Goal: Task Accomplishment & Management: Use online tool/utility

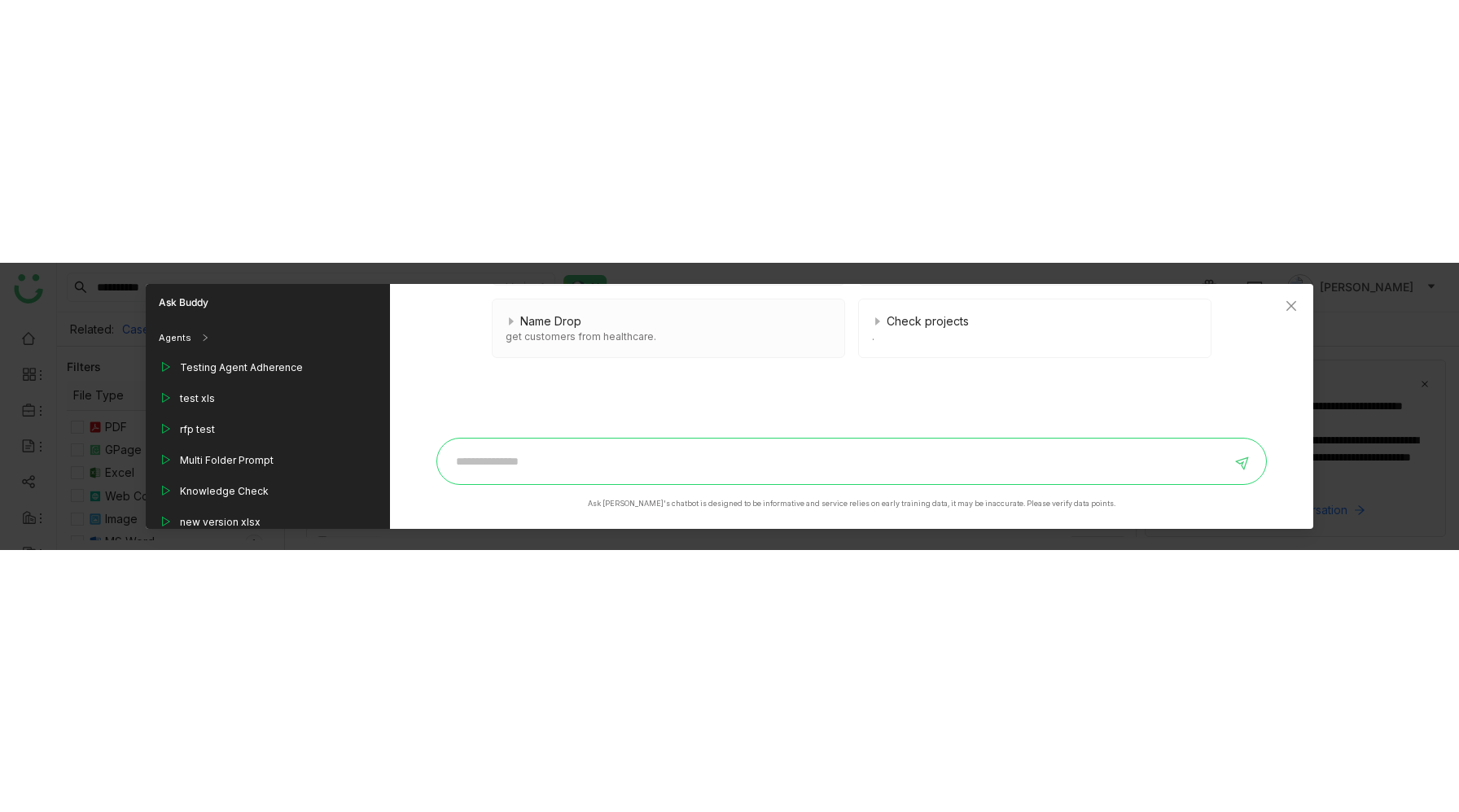
scroll to position [1145, 0]
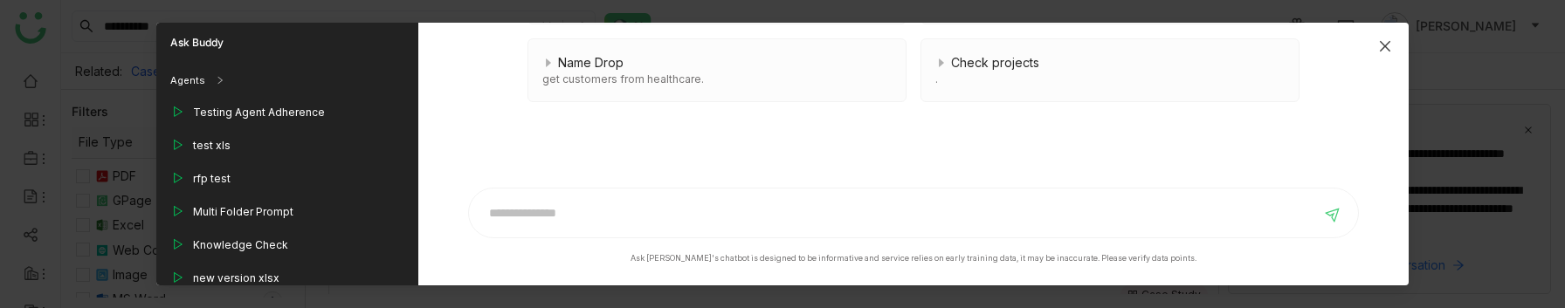
click at [1383, 45] on icon "Close" at bounding box center [1384, 46] width 10 height 10
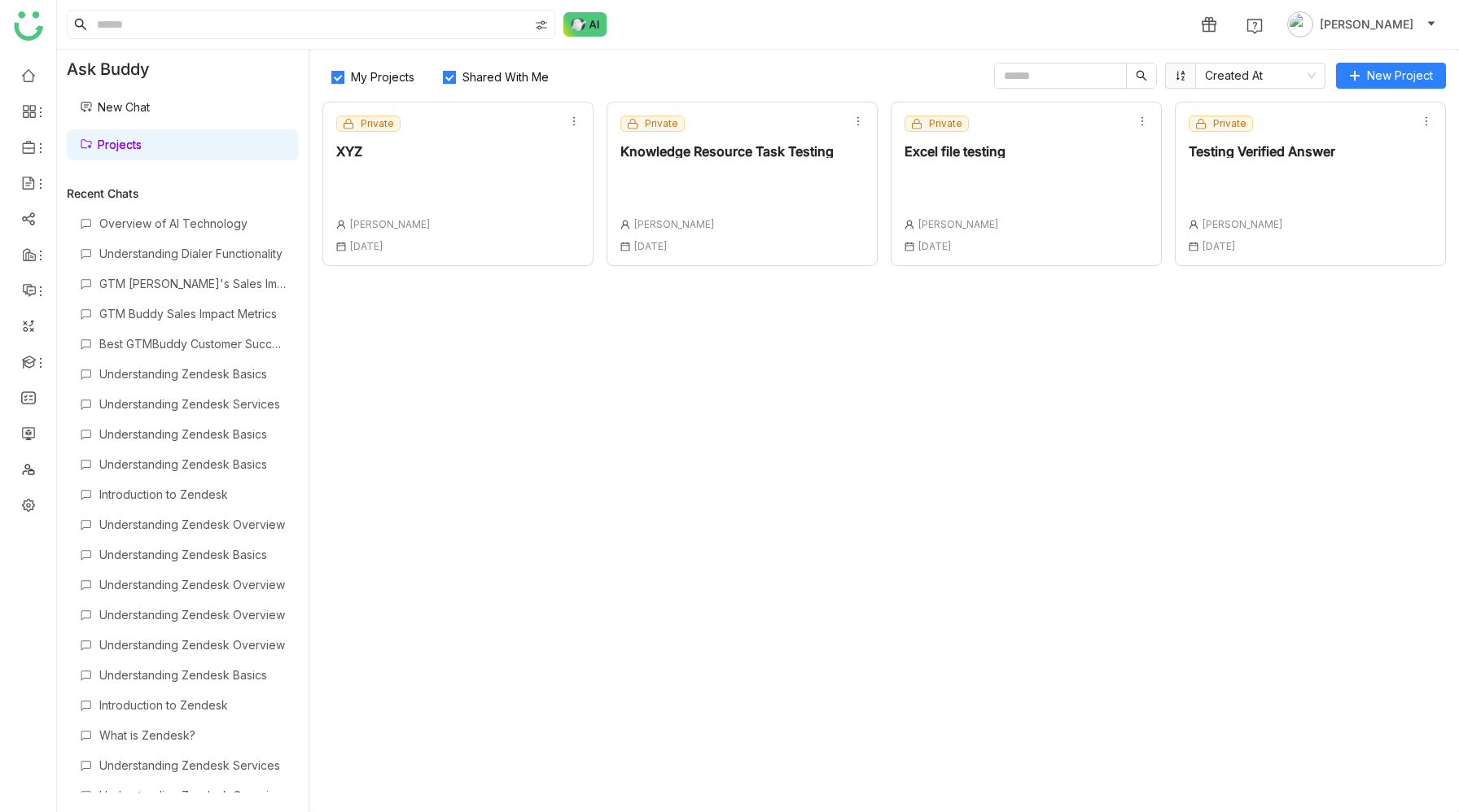
click at [150, 112] on link "New Chat" at bounding box center [115, 106] width 70 height 14
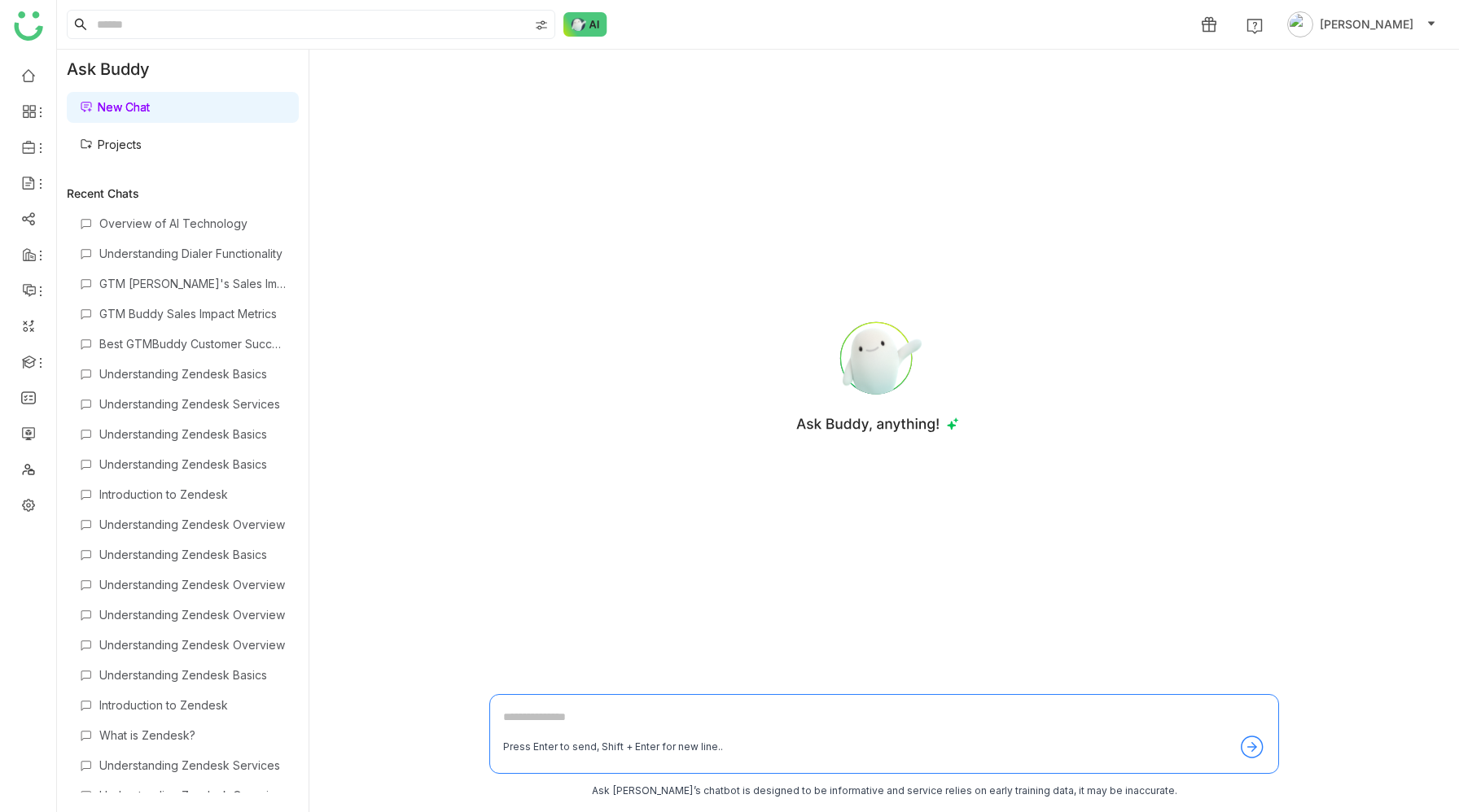
click at [80, 99] on button "New Chat" at bounding box center [115, 107] width 70 height 18
click at [513, 703] on div "Press Enter to send, Shift + Enter for new line.." at bounding box center [884, 735] width 790 height 80
click at [532, 725] on textarea at bounding box center [884, 722] width 762 height 26
type textarea "**********"
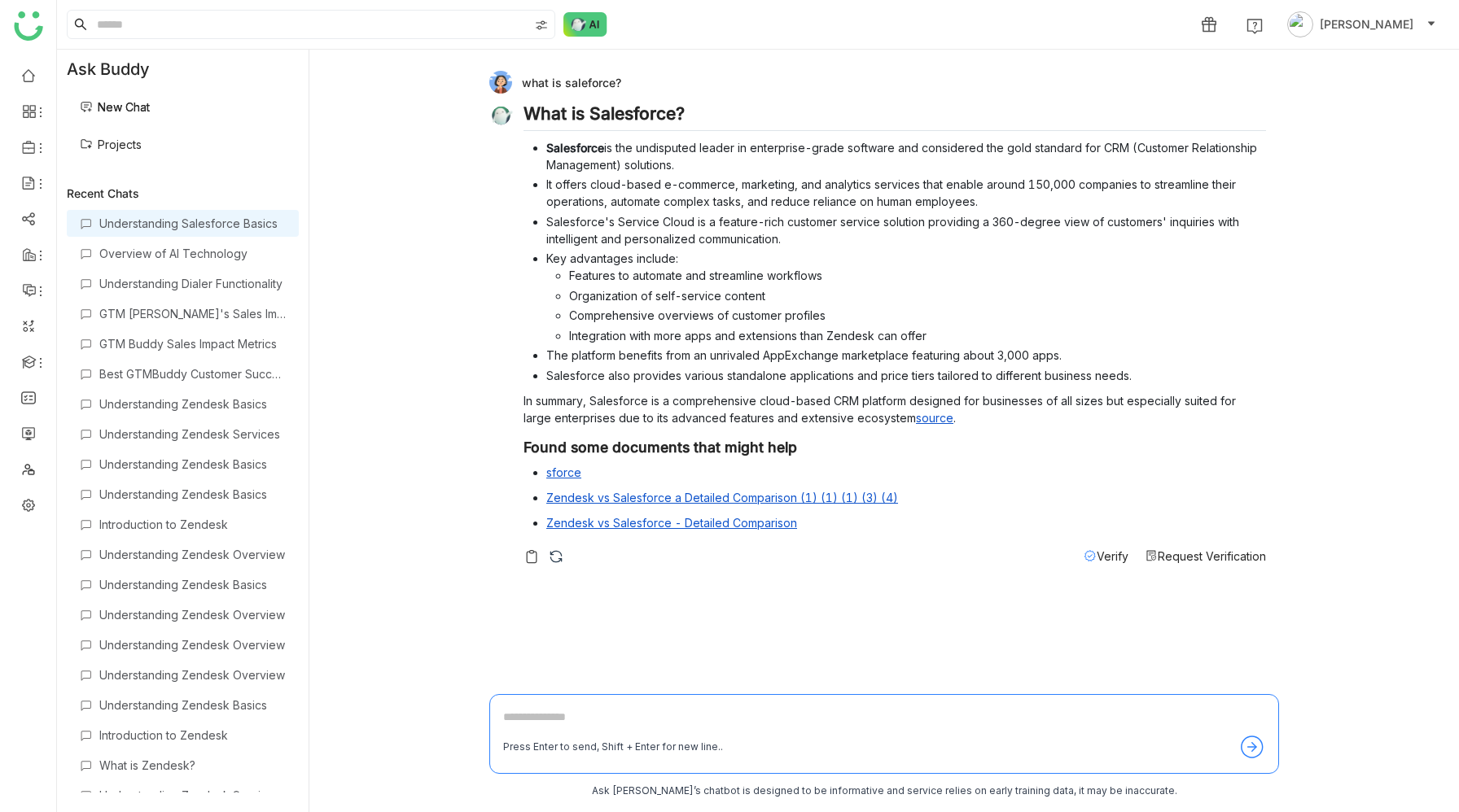
click at [968, 420] on p "In summary, Salesforce is a comprehensive cloud-based CRM platform designed for…" at bounding box center [894, 409] width 742 height 34
click at [703, 263] on li "Key advantages include: Features to automate and streamline workflows Organizat…" at bounding box center [906, 296] width 720 height 94
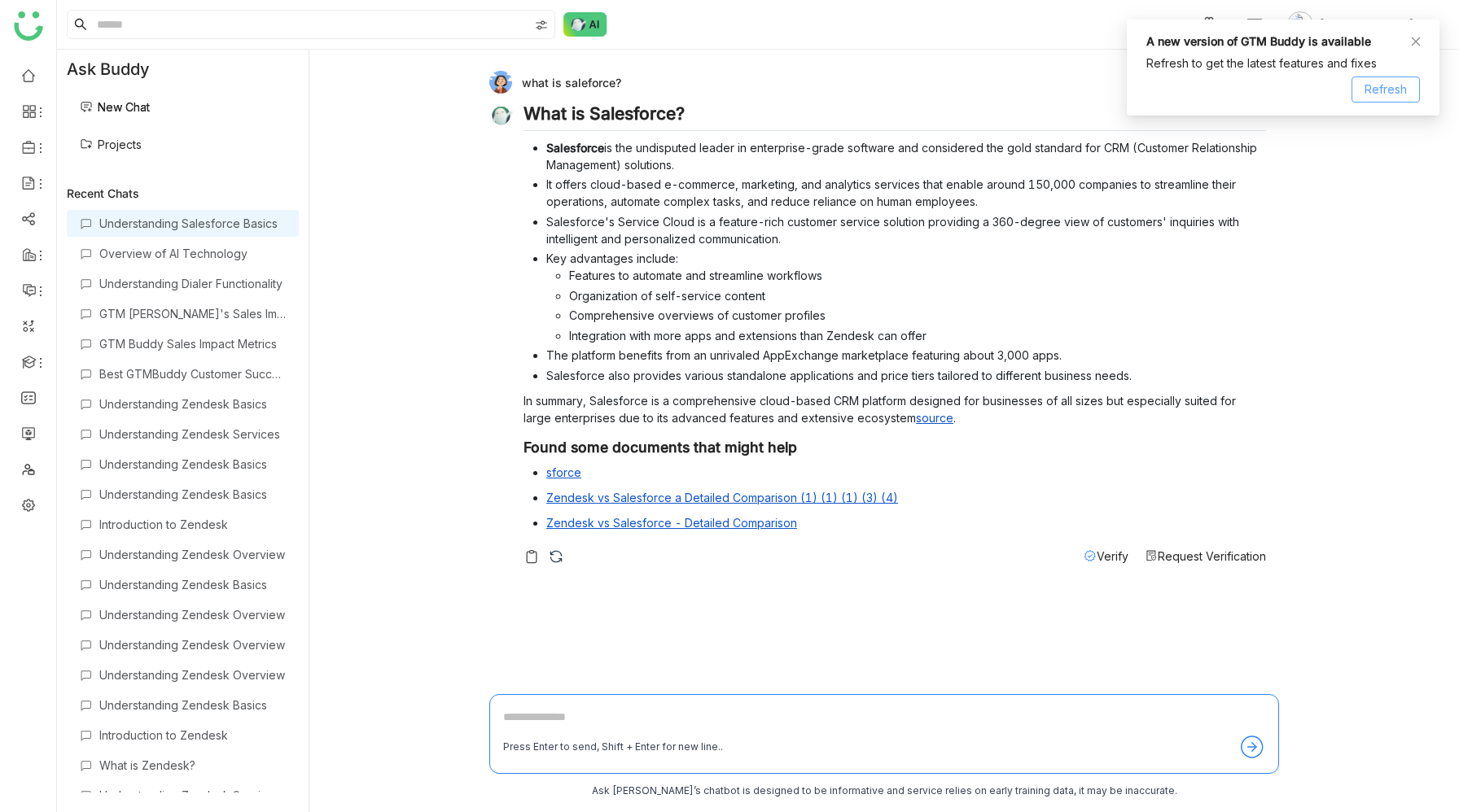
click at [1383, 84] on span "Refresh" at bounding box center [1384, 89] width 42 height 18
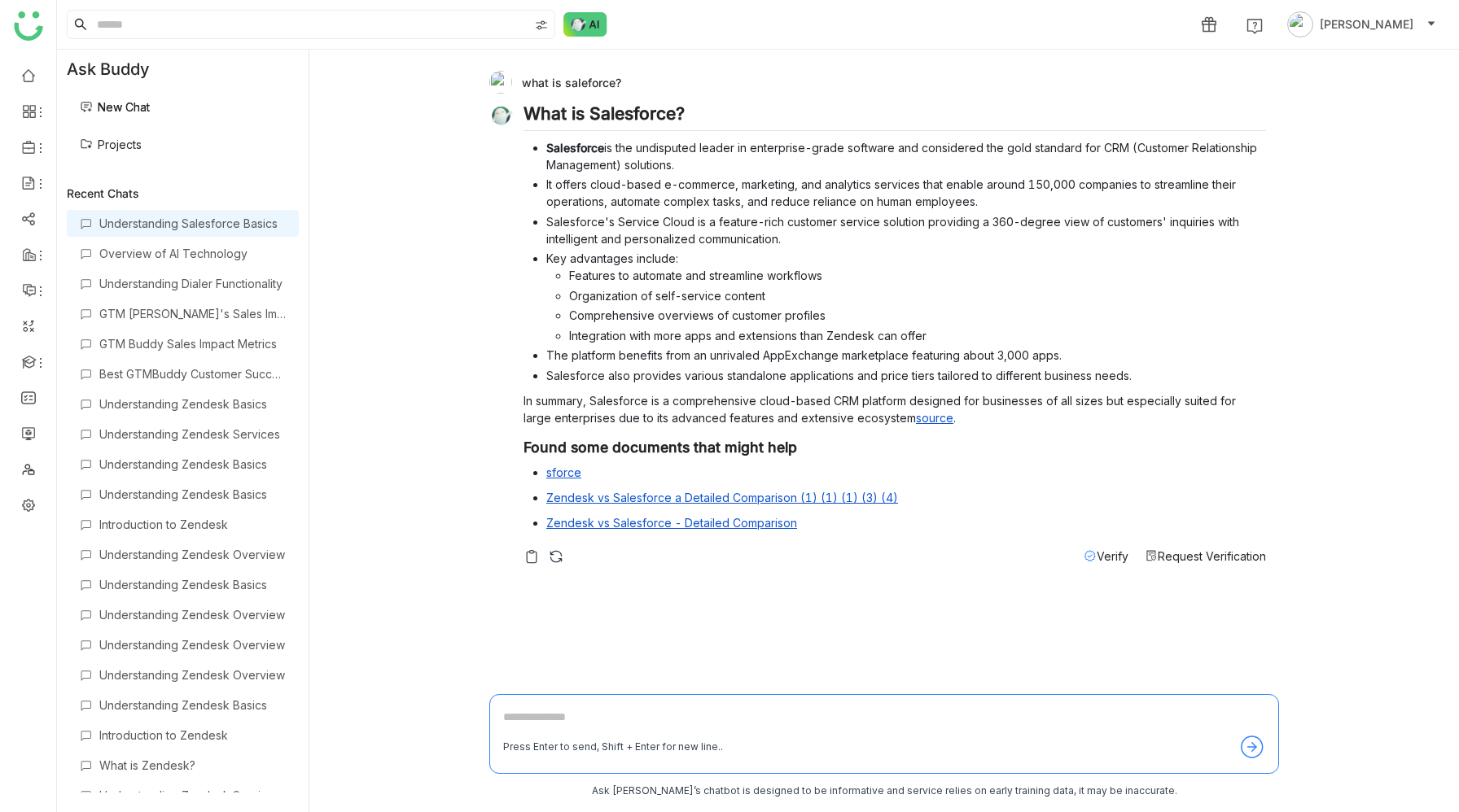
click at [138, 145] on link "Projects" at bounding box center [111, 145] width 62 height 14
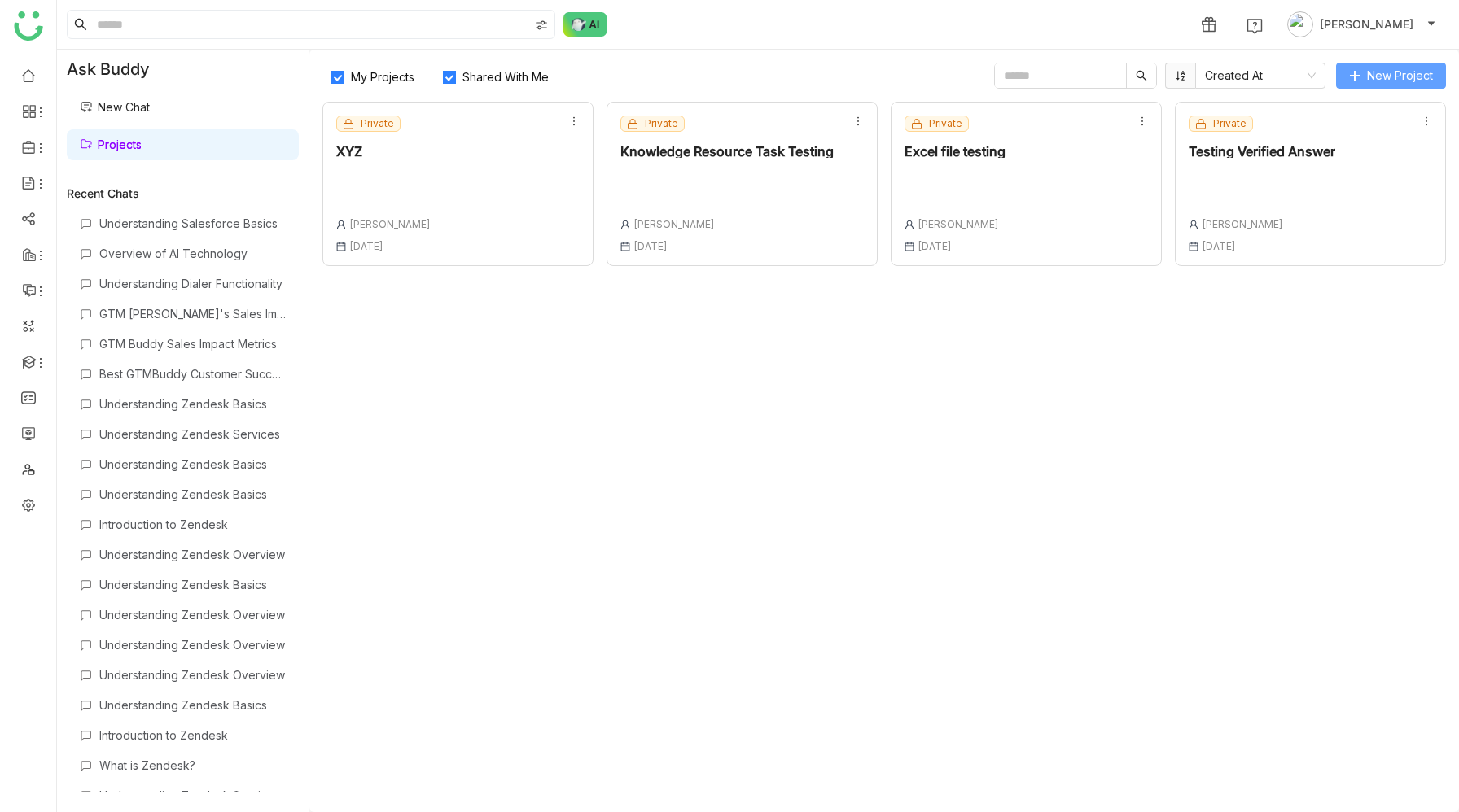
click at [1375, 80] on span "New Project" at bounding box center [1399, 76] width 66 height 18
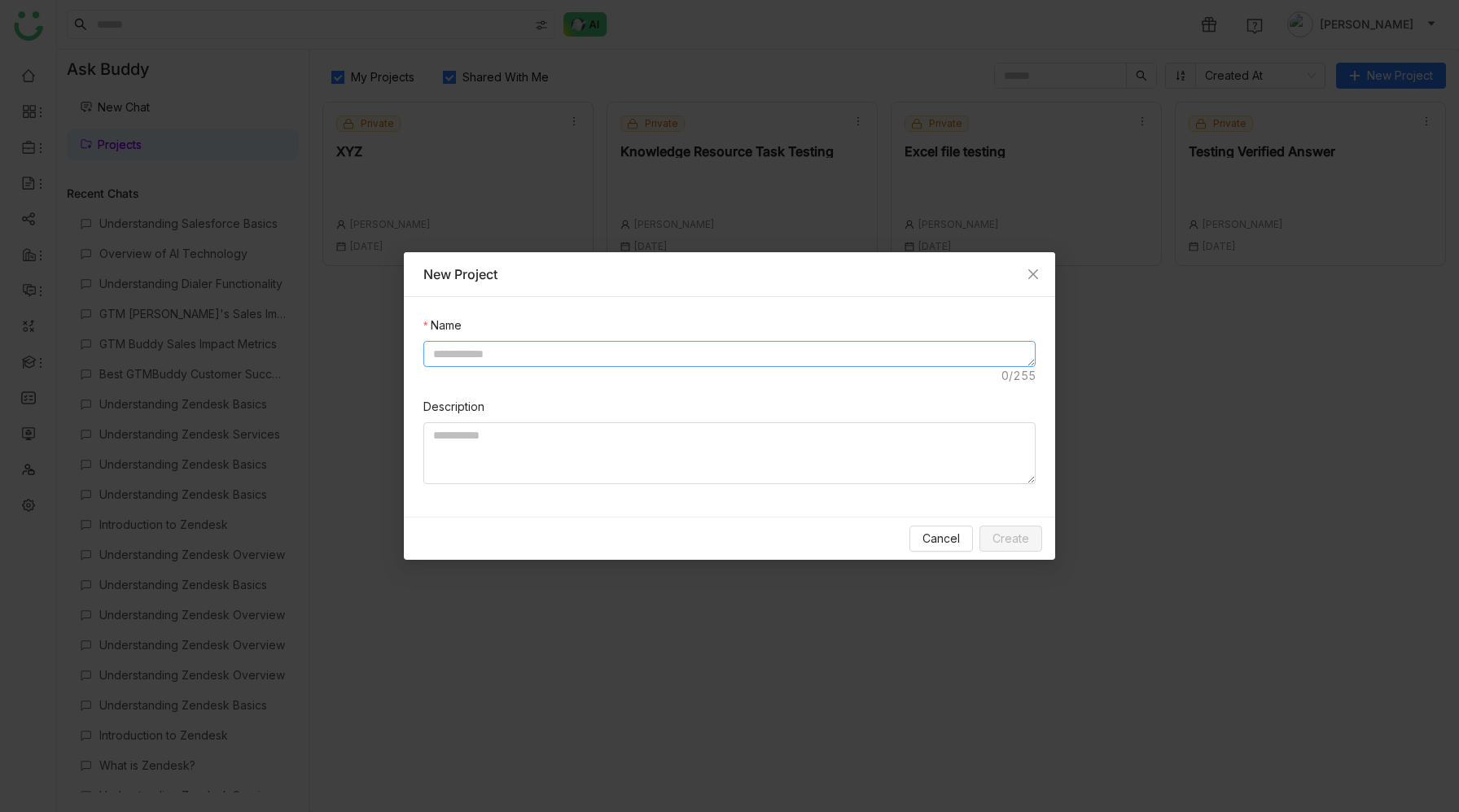
click at [684, 352] on textarea at bounding box center [729, 354] width 613 height 26
type textarea "**********"
click at [1015, 543] on span "Create" at bounding box center [1010, 538] width 36 height 18
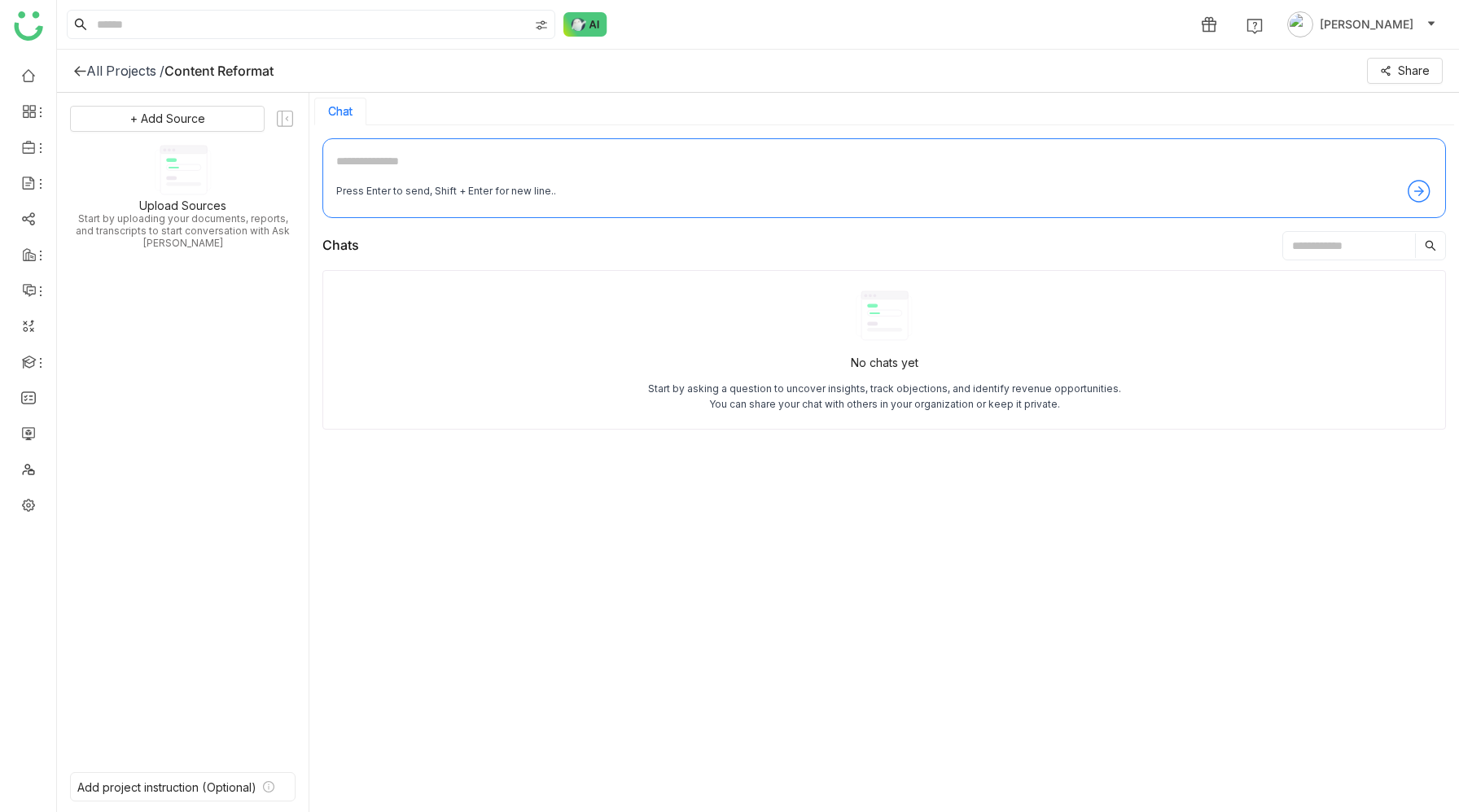
click at [415, 162] on textarea at bounding box center [884, 165] width 1095 height 26
type textarea "**********"
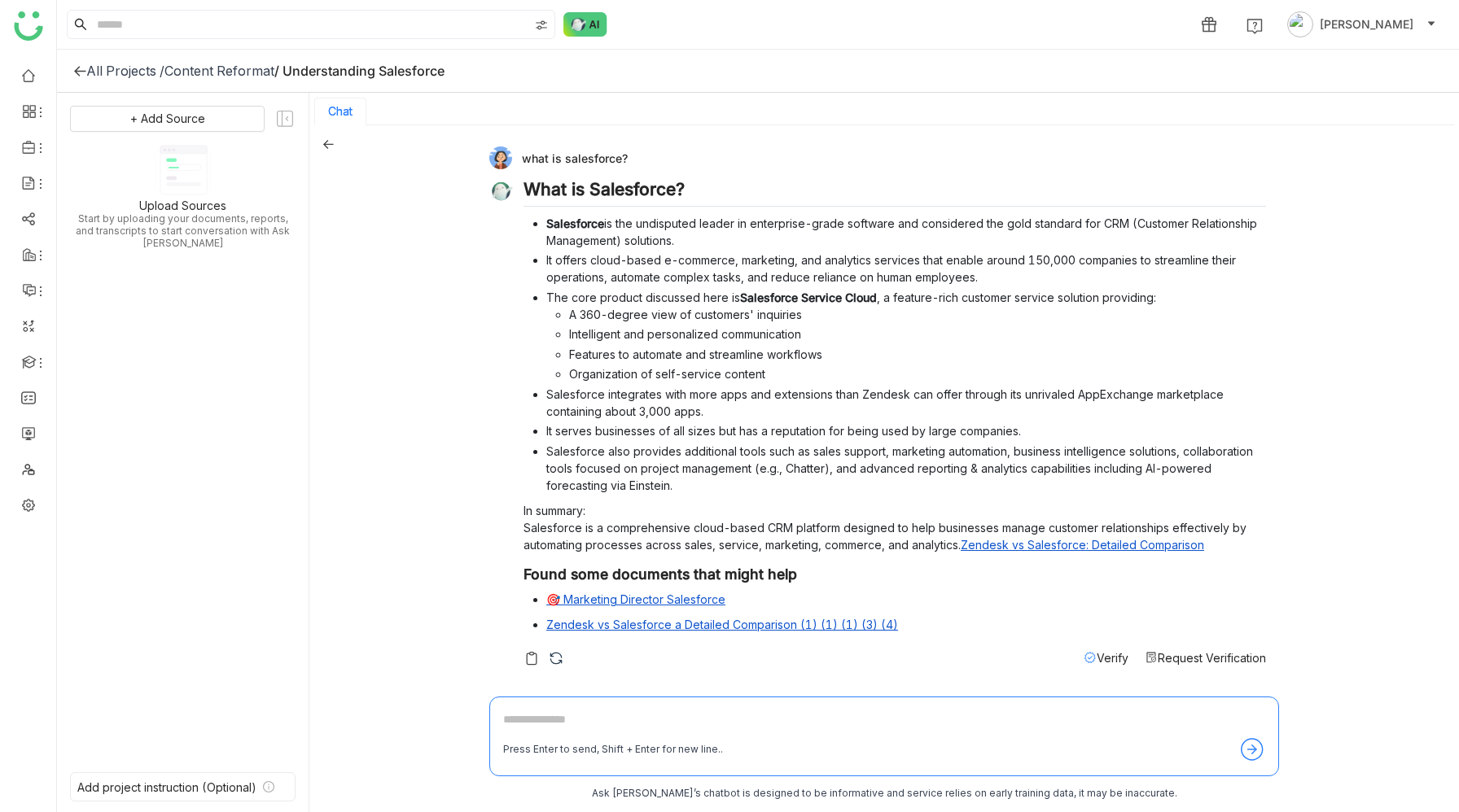
click at [253, 74] on div "Content Reformat" at bounding box center [219, 70] width 110 height 16
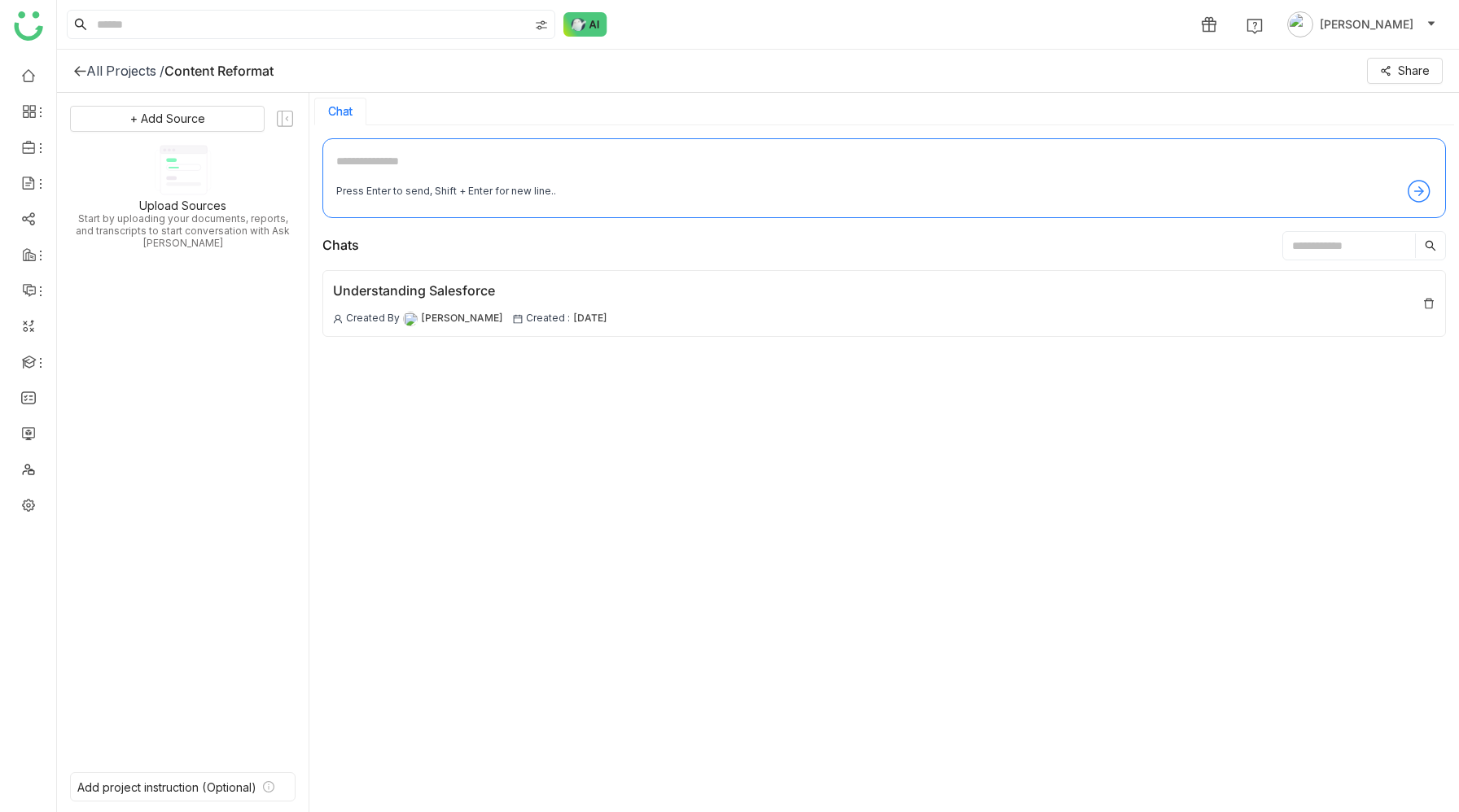
click at [402, 161] on textarea at bounding box center [884, 165] width 1095 height 26
type textarea "**********"
paste textarea "**********"
type textarea "**********"
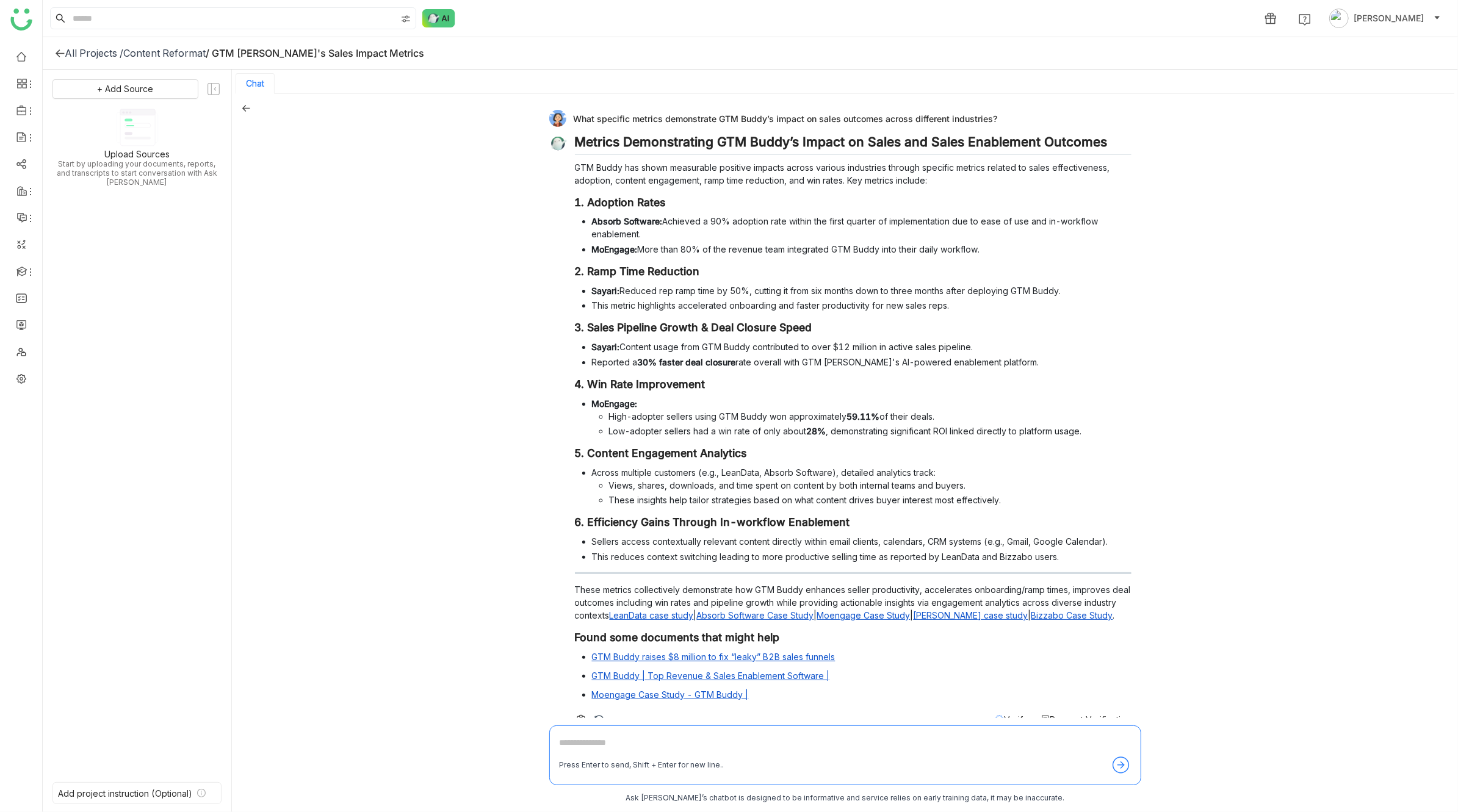
click at [247, 107] on icon at bounding box center [246, 108] width 8 height 8
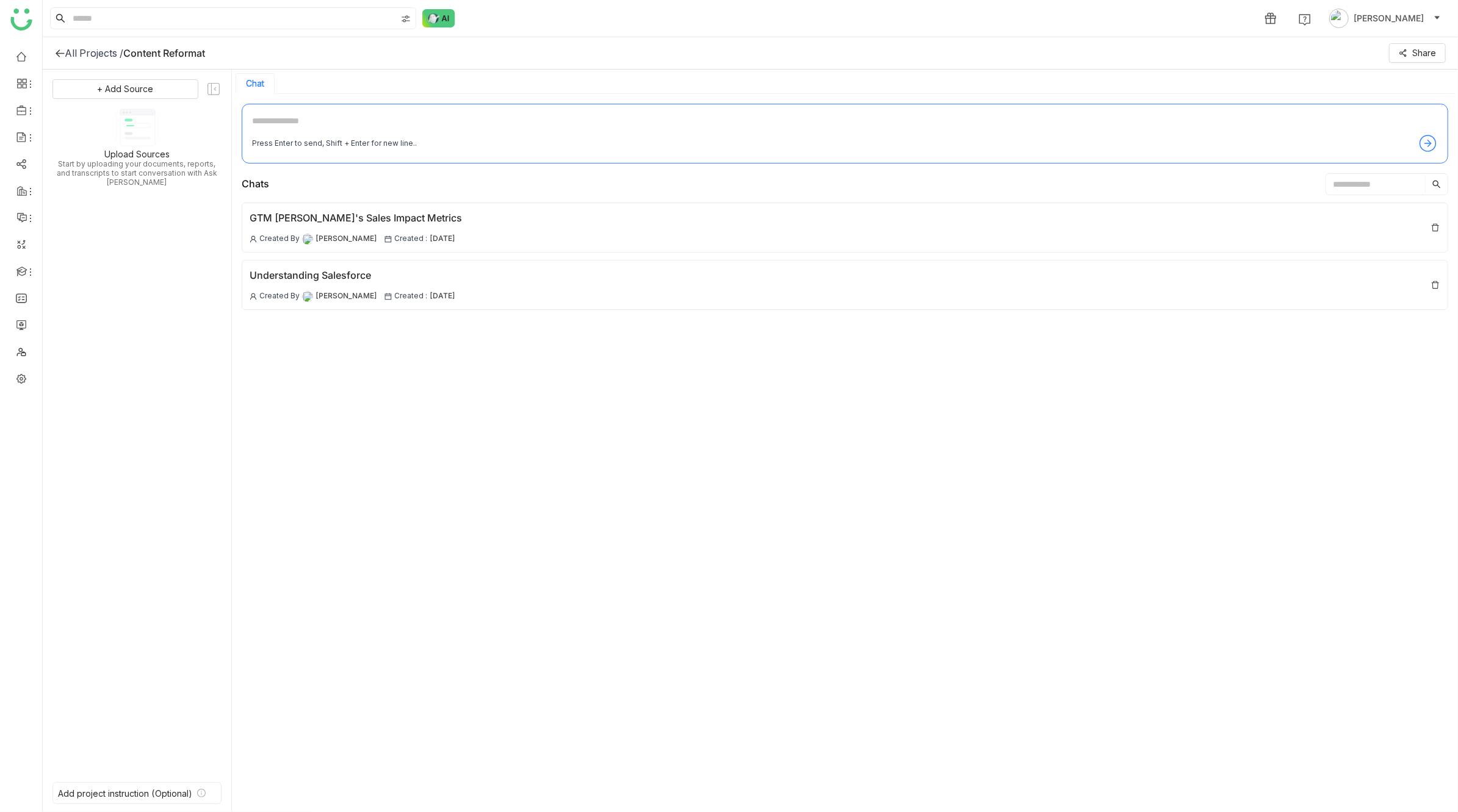
click at [505, 119] on textarea at bounding box center [845, 124] width 1185 height 20
paste textarea "**********"
type textarea "**********"
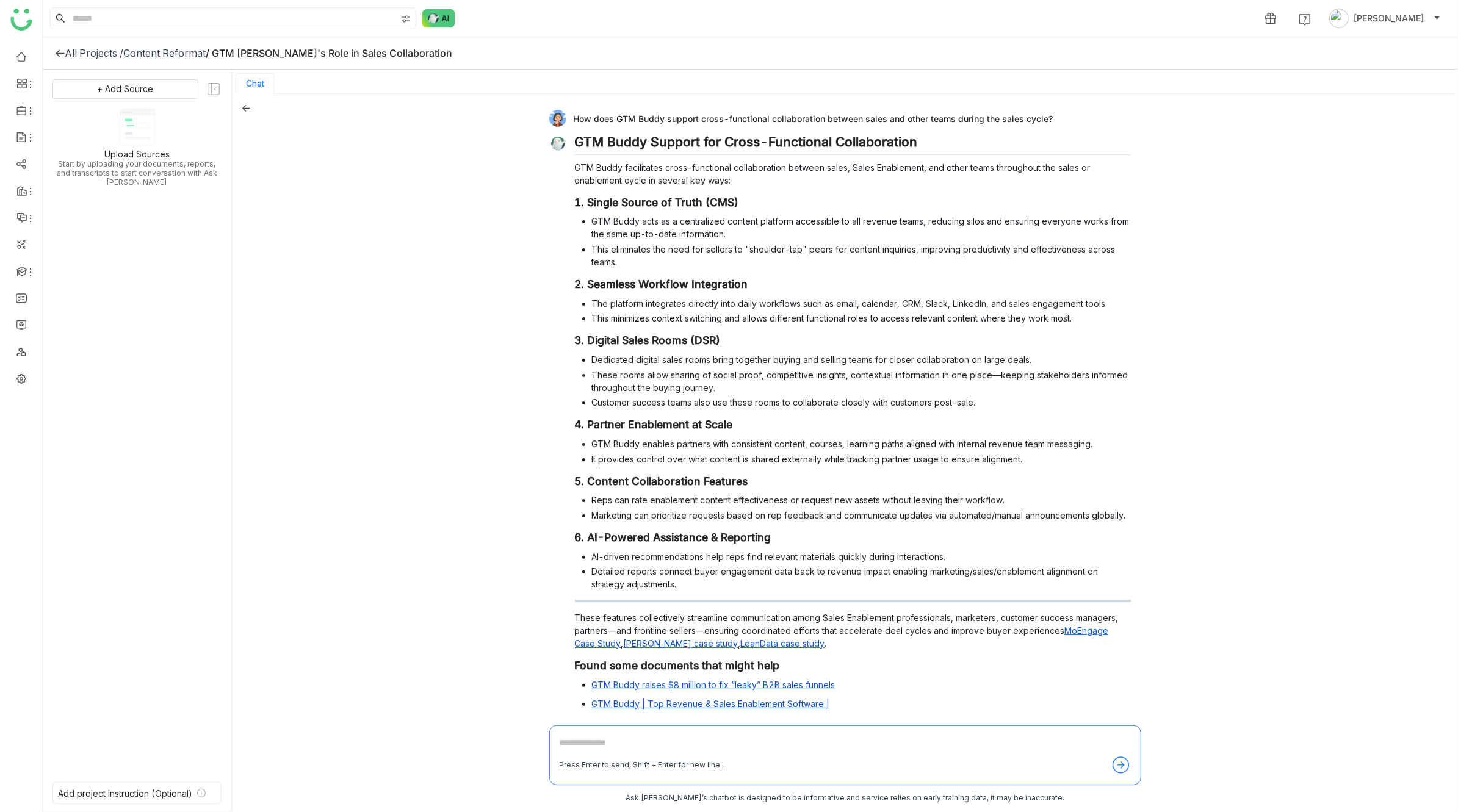
click at [248, 108] on icon at bounding box center [246, 108] width 8 height 7
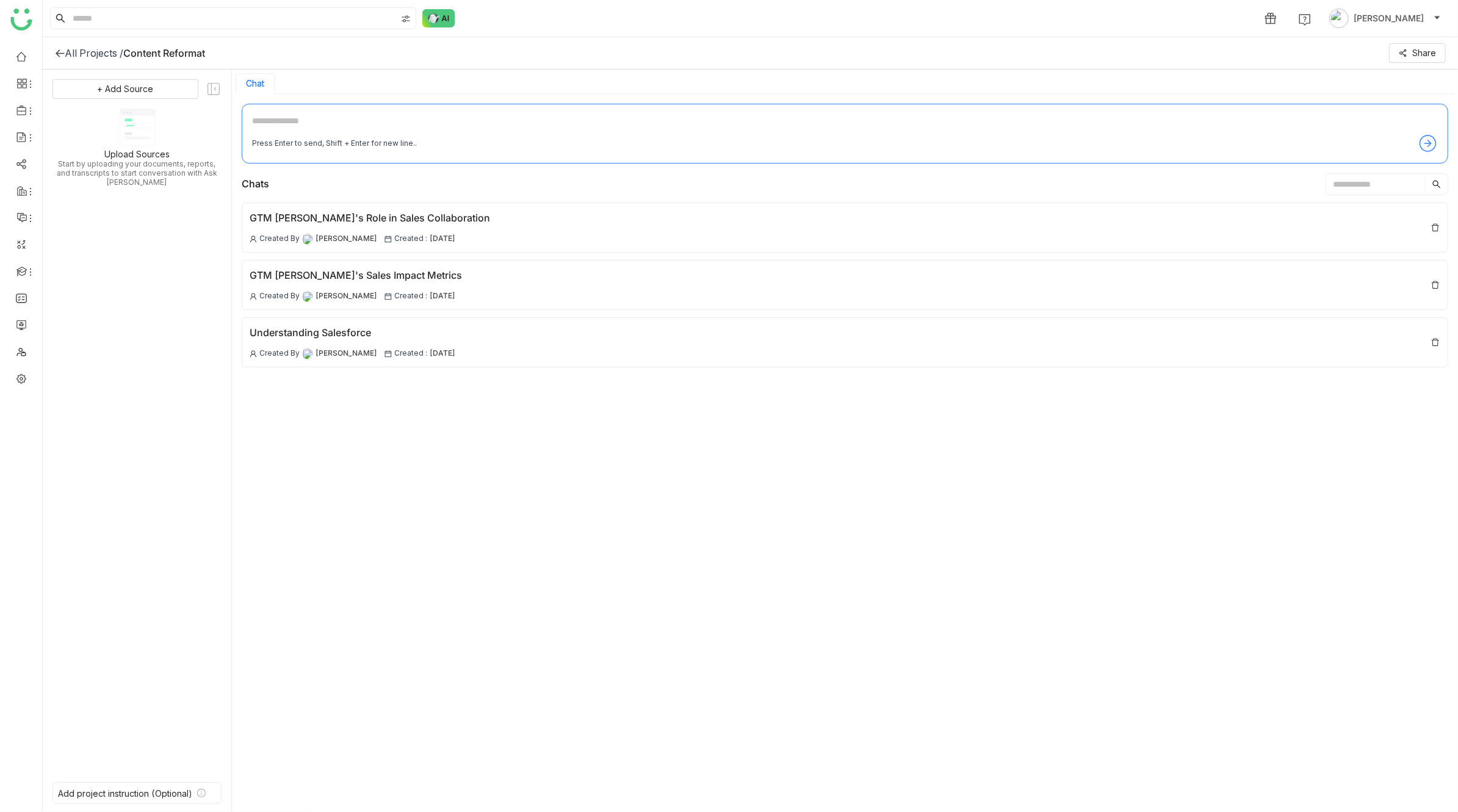
click at [431, 124] on textarea at bounding box center [845, 124] width 1185 height 20
paste textarea "**********"
type textarea "**********"
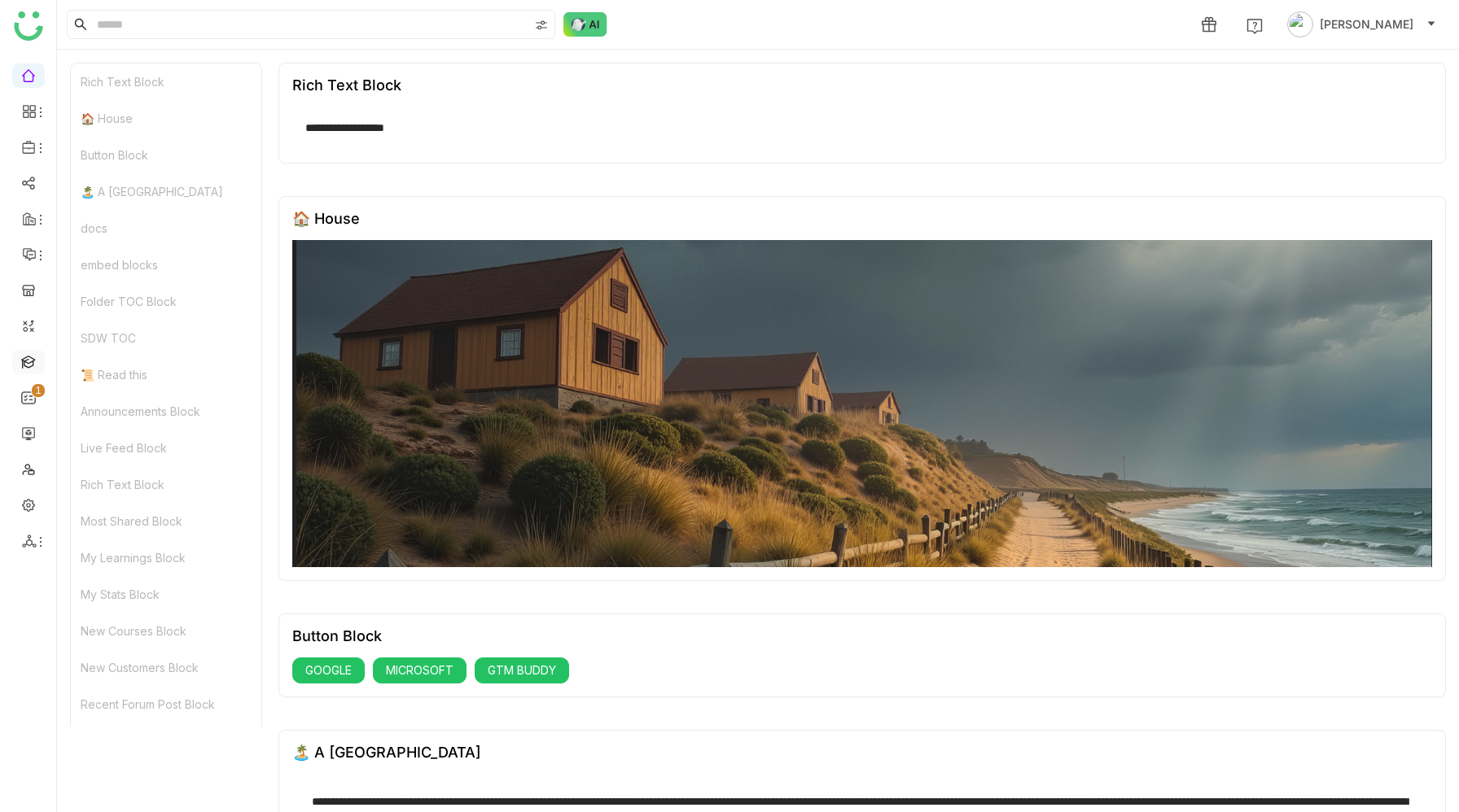
click at [21, 368] on link at bounding box center [29, 361] width 15 height 14
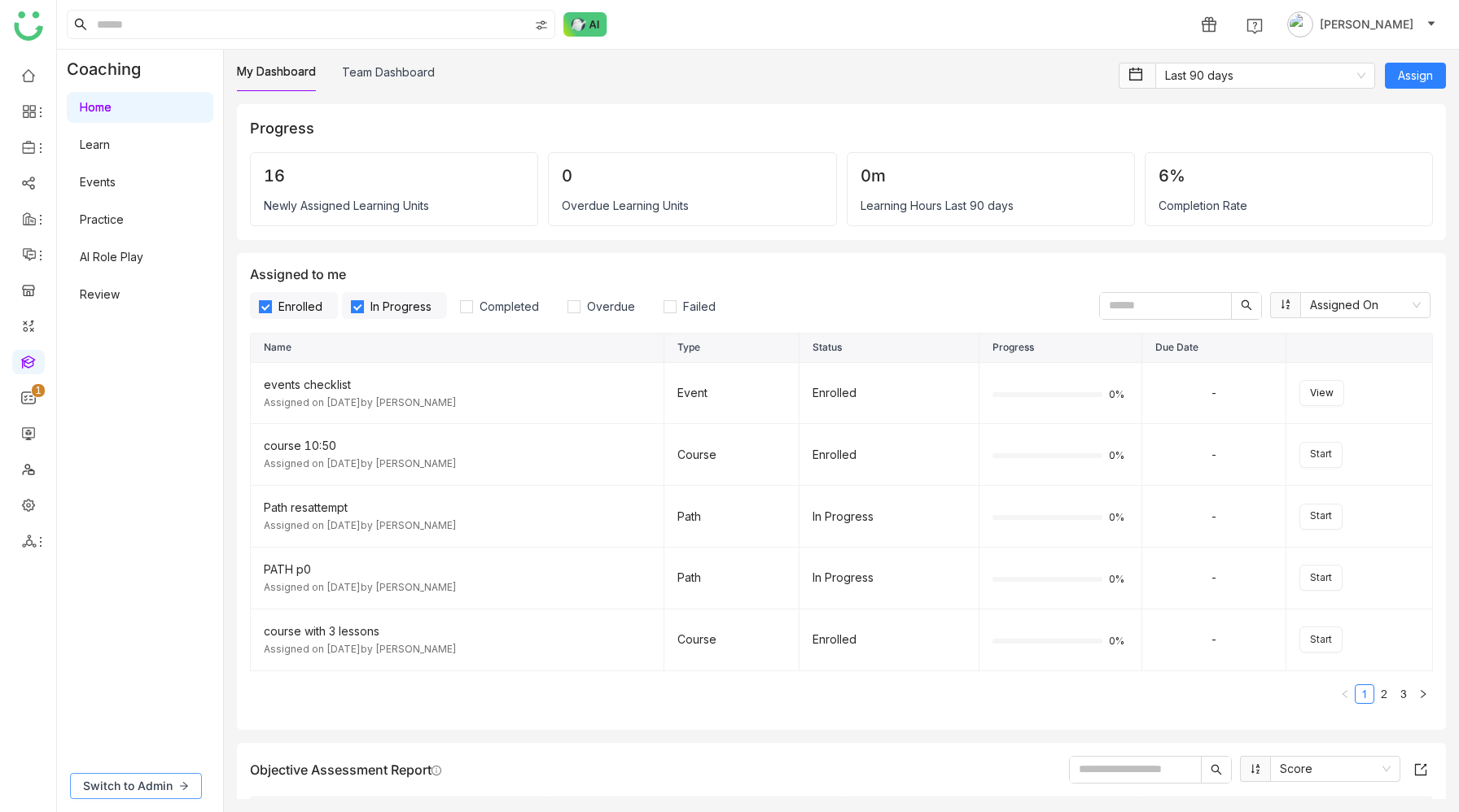
click at [174, 782] on button "Switch to Admin" at bounding box center [135, 786] width 131 height 26
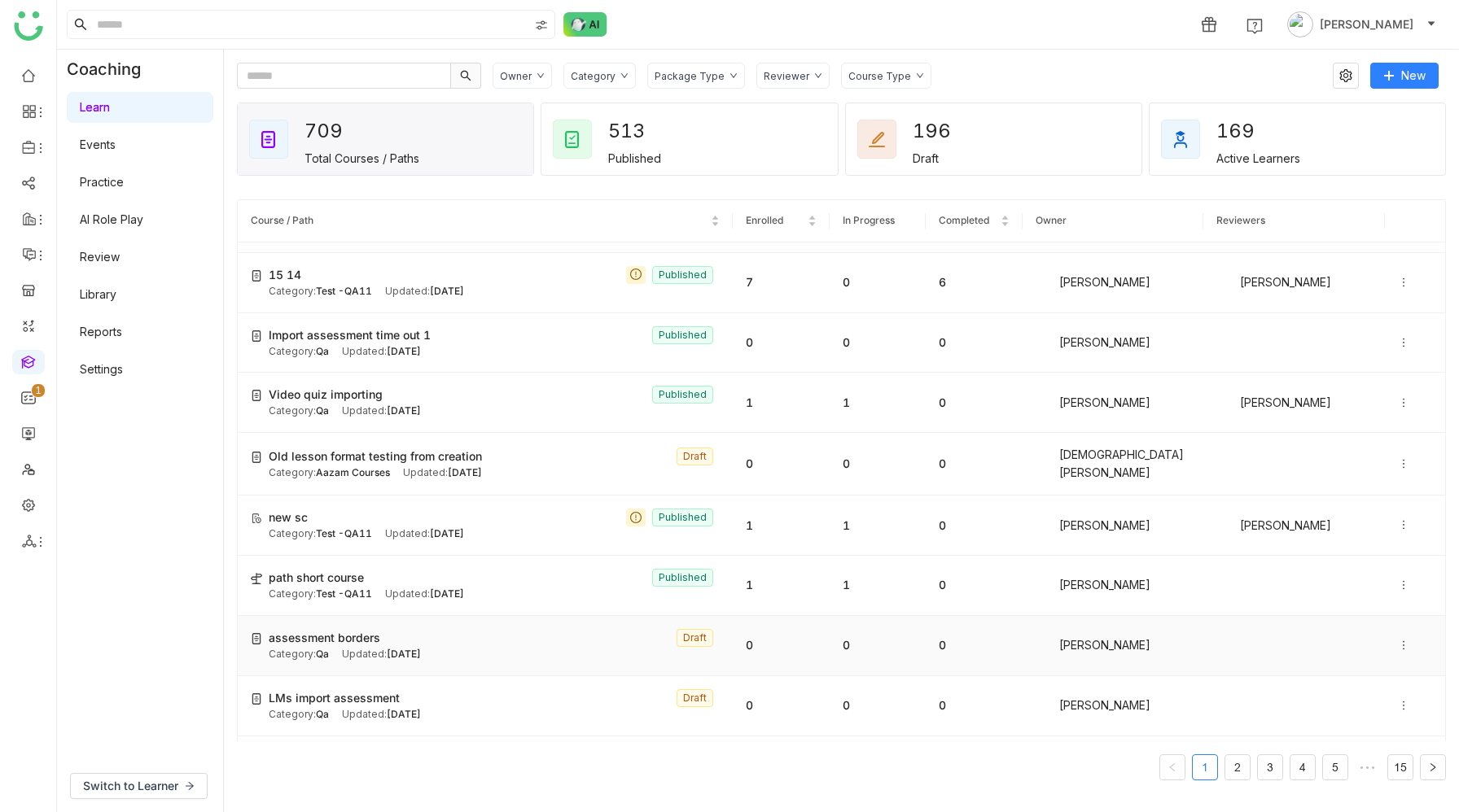
scroll to position [48, 0]
click at [354, 638] on span "assessment borders" at bounding box center [324, 640] width 112 height 18
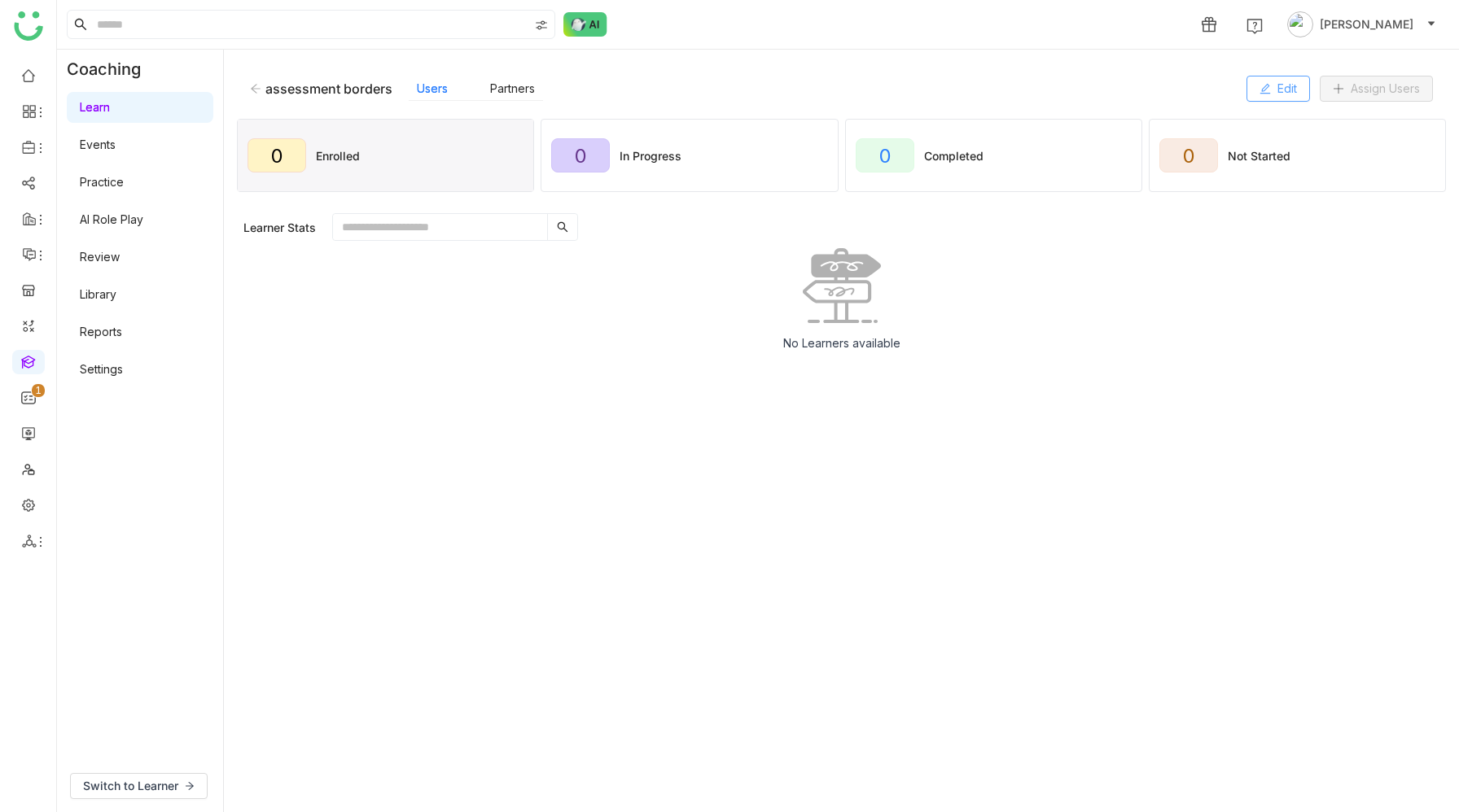
click at [1286, 90] on span "Edit" at bounding box center [1287, 89] width 20 height 18
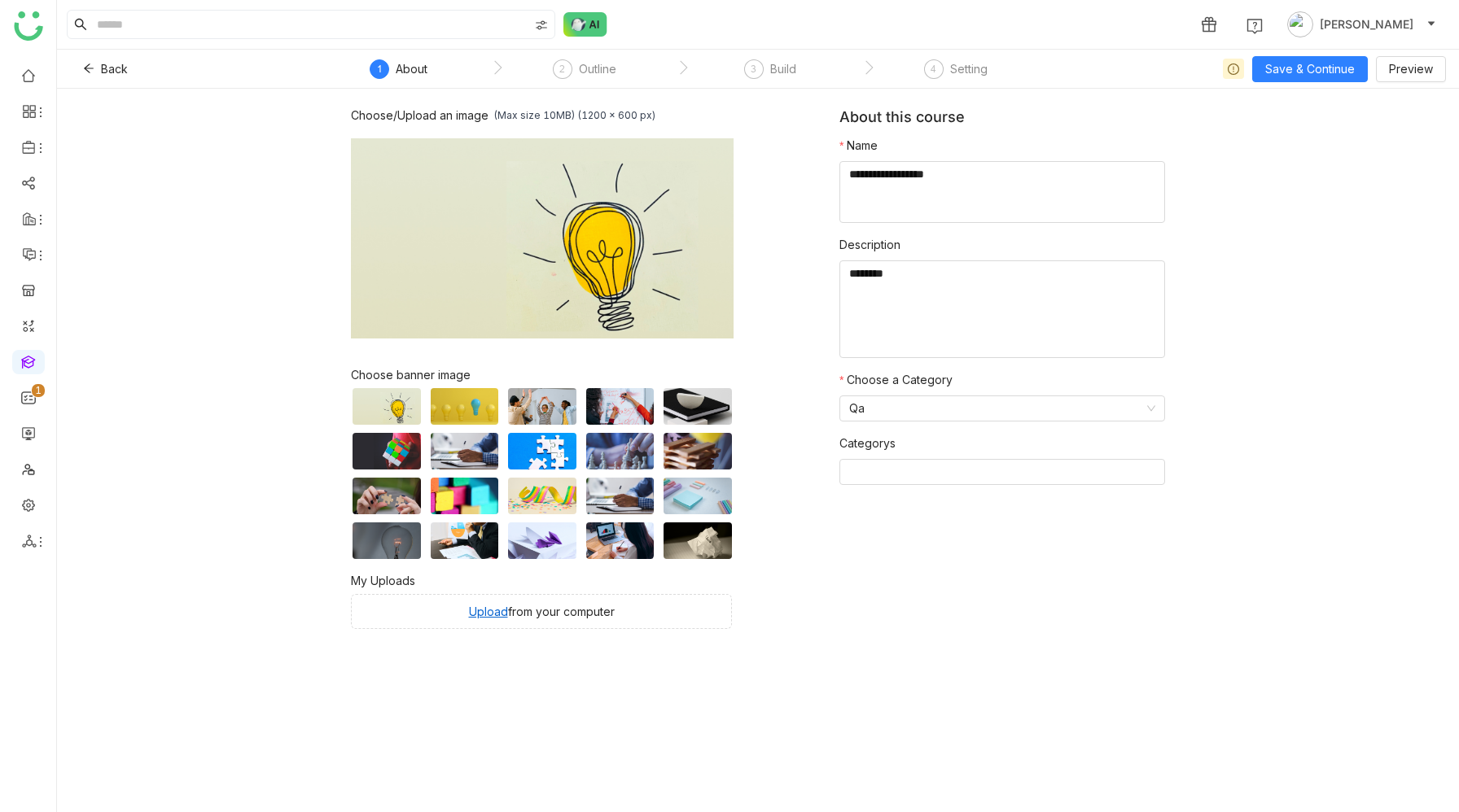
click at [813, 65] on nz-step "3 Build" at bounding box center [769, 74] width 186 height 29
click at [784, 66] on div "Build" at bounding box center [783, 69] width 26 height 20
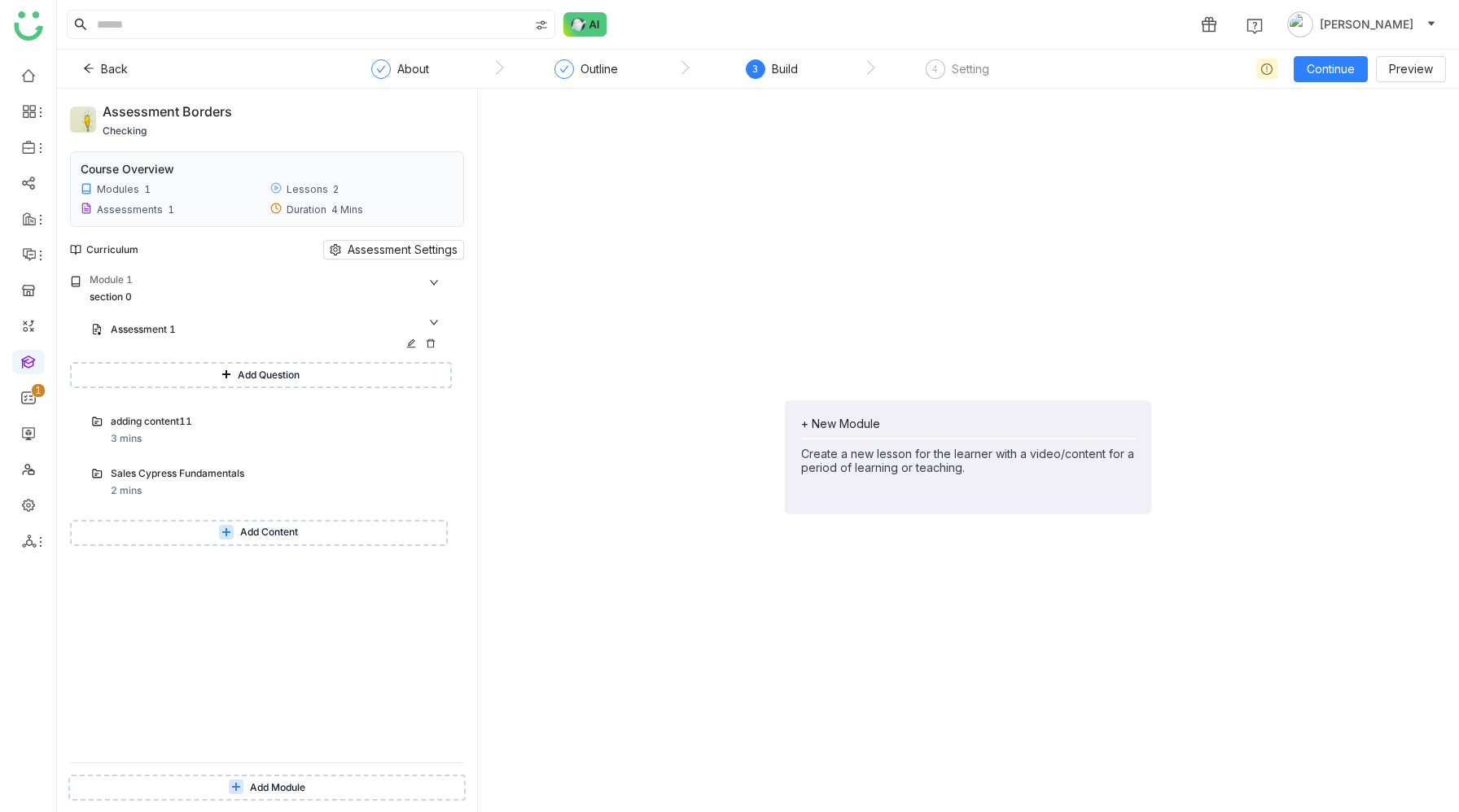
click at [218, 330] on div "Assessment 1" at bounding box center [256, 330] width 292 height 16
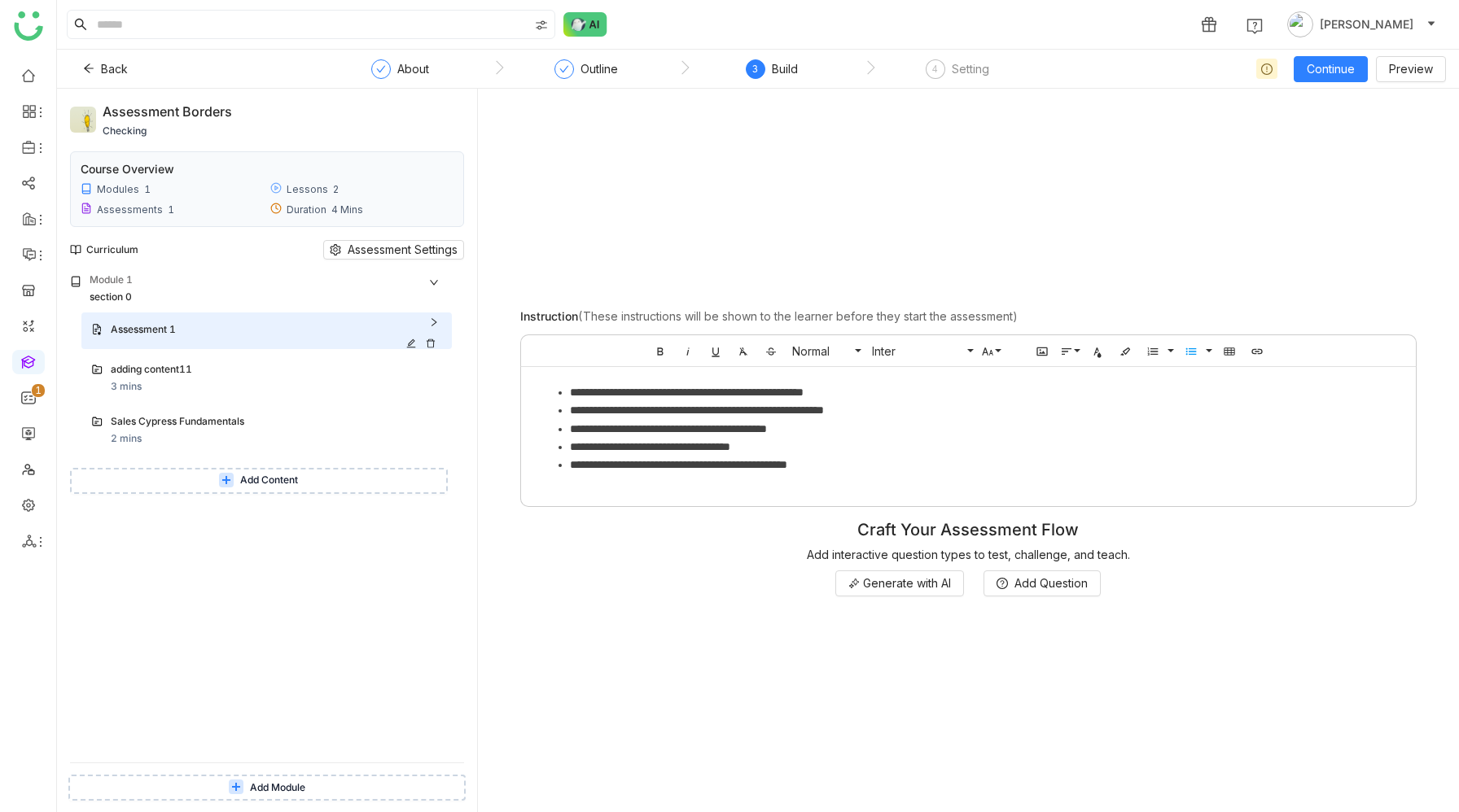
click at [218, 330] on div "Assessment 1" at bounding box center [256, 330] width 292 height 16
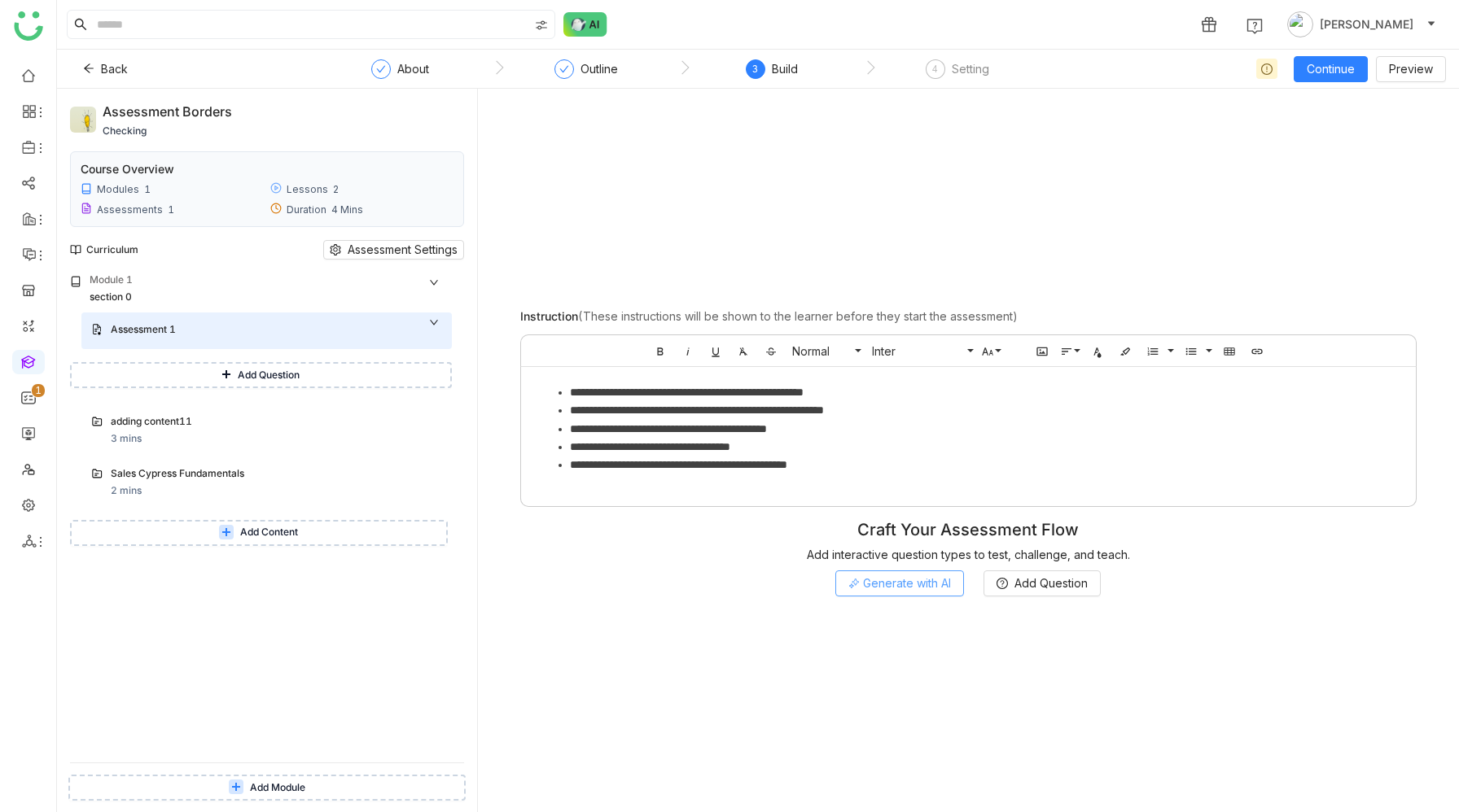
click at [880, 581] on span "Generate with AI" at bounding box center [906, 583] width 88 height 18
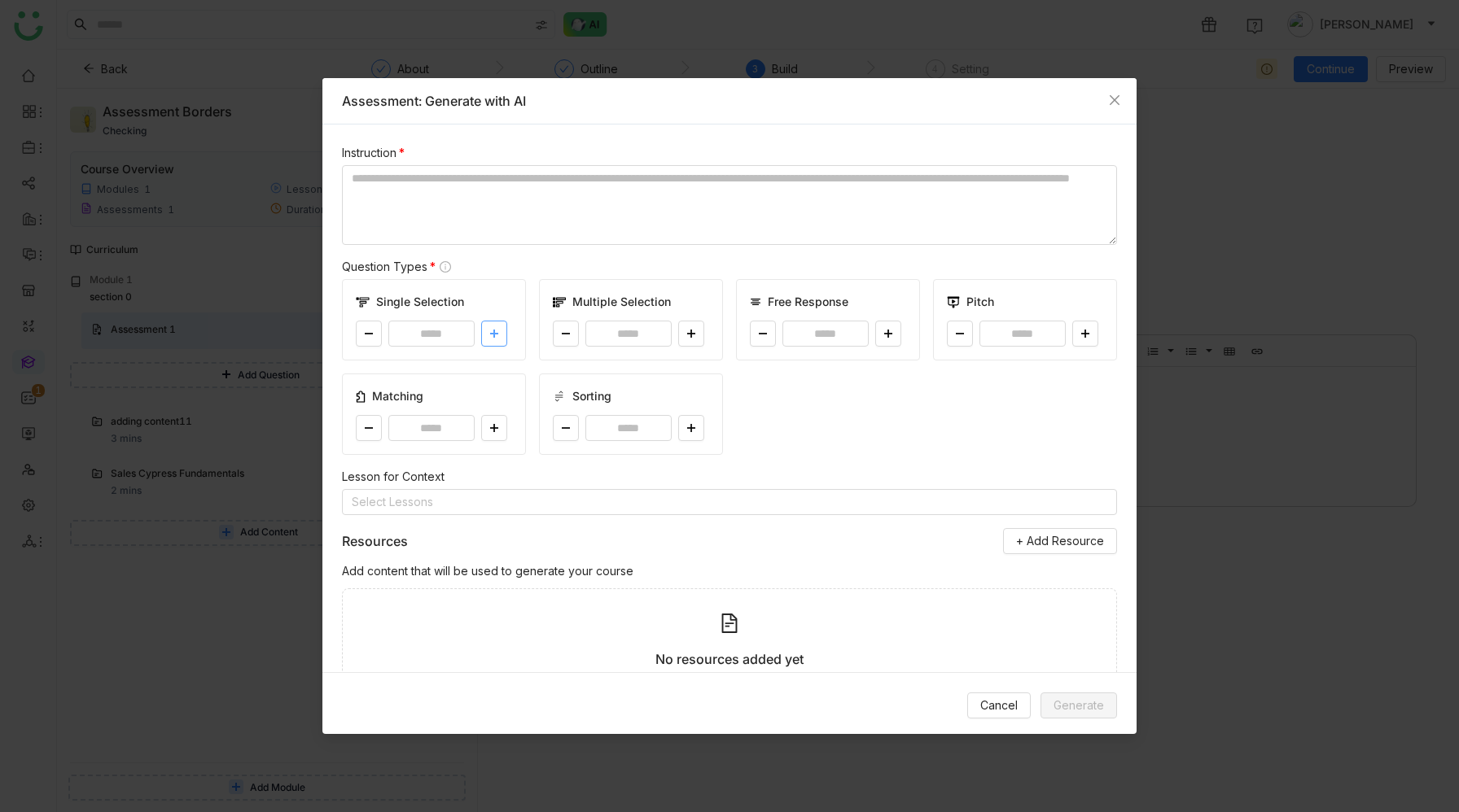
click at [502, 336] on button at bounding box center [494, 334] width 26 height 26
type input "*"
click at [690, 339] on button at bounding box center [691, 334] width 26 height 26
type input "*"
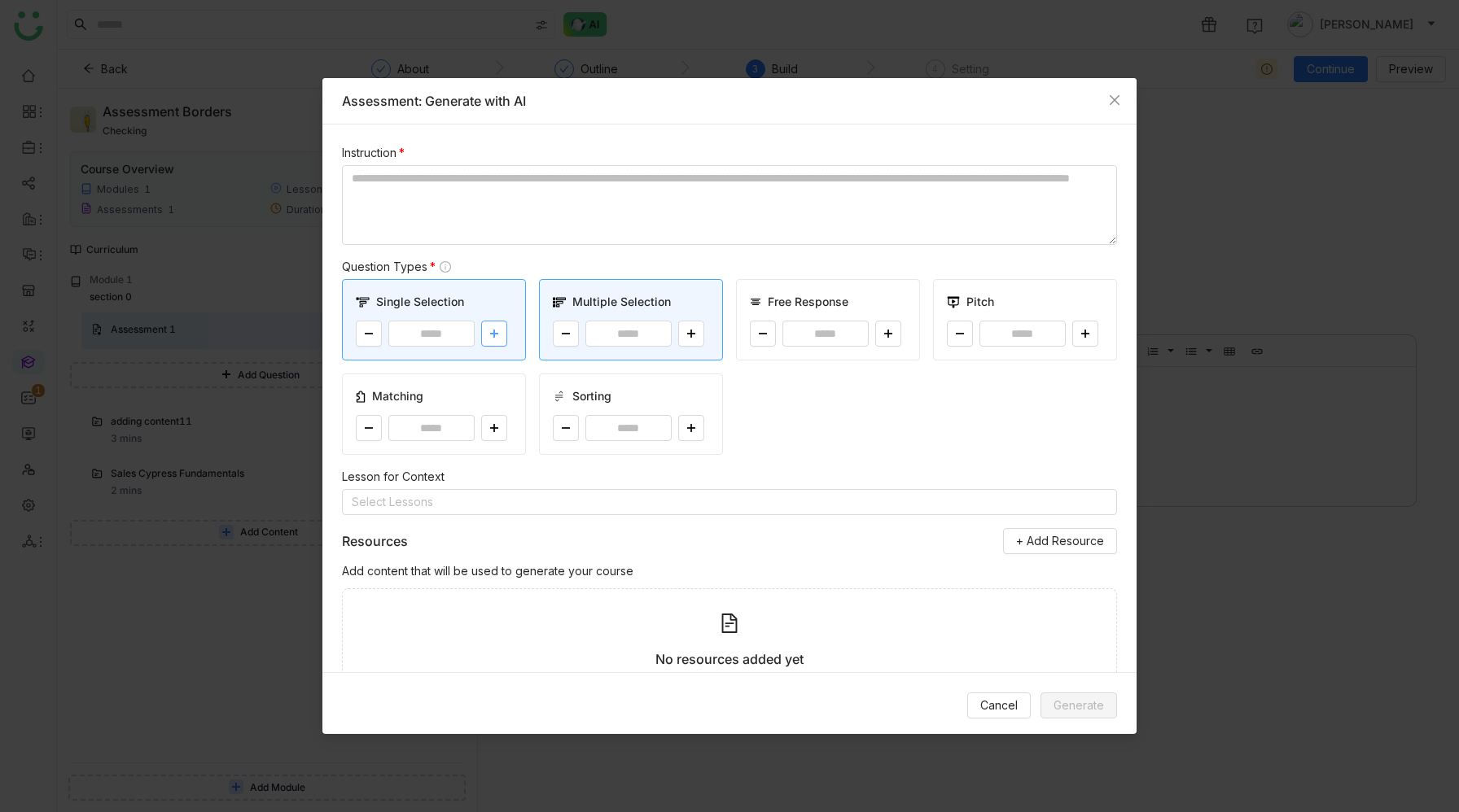
click at [502, 329] on button at bounding box center [494, 334] width 26 height 26
type input "*"
click at [697, 337] on button at bounding box center [691, 334] width 26 height 26
type input "*"
click at [586, 182] on textarea at bounding box center [729, 205] width 775 height 80
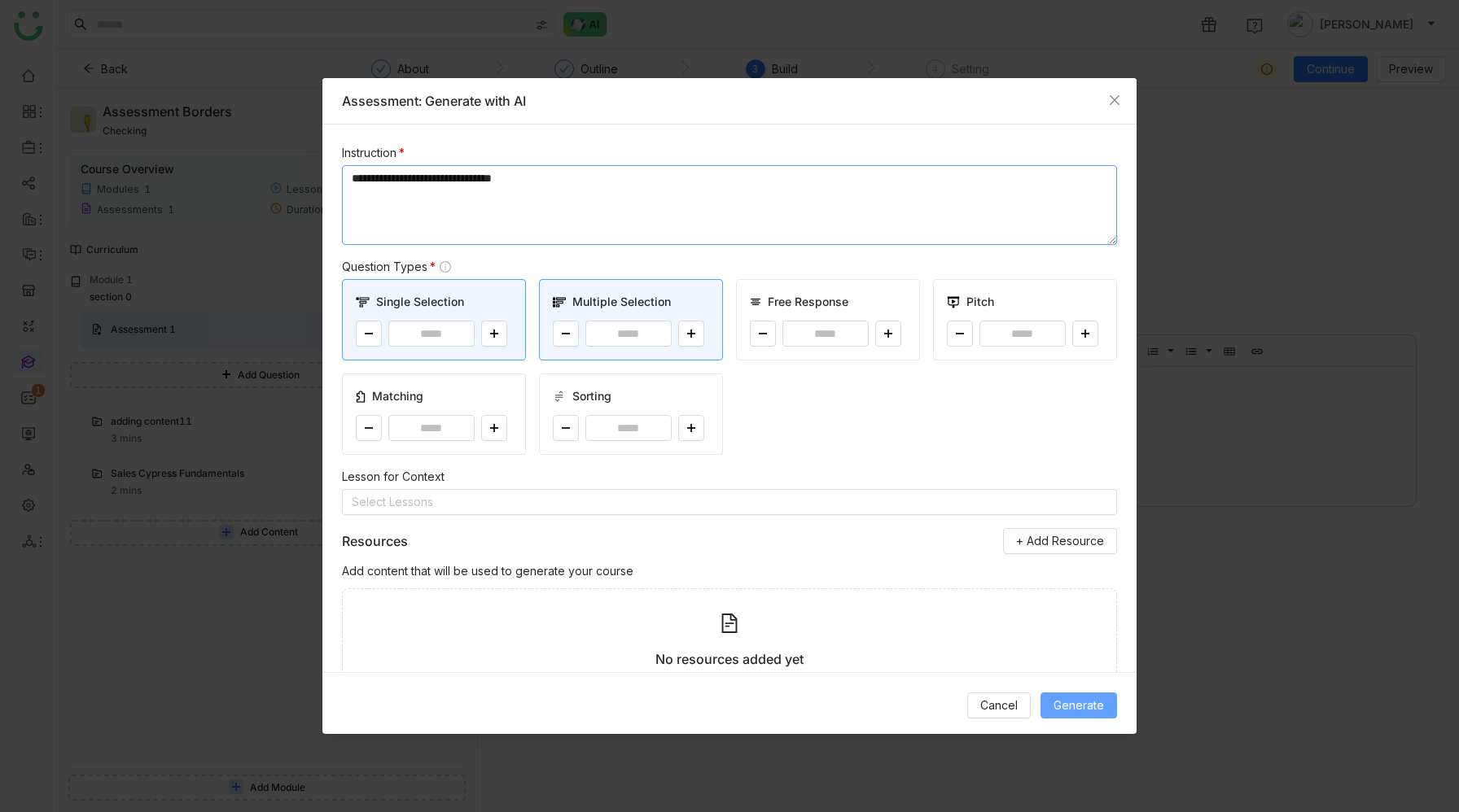
type textarea "**********"
click at [1067, 713] on span "Generate" at bounding box center [1079, 705] width 50 height 18
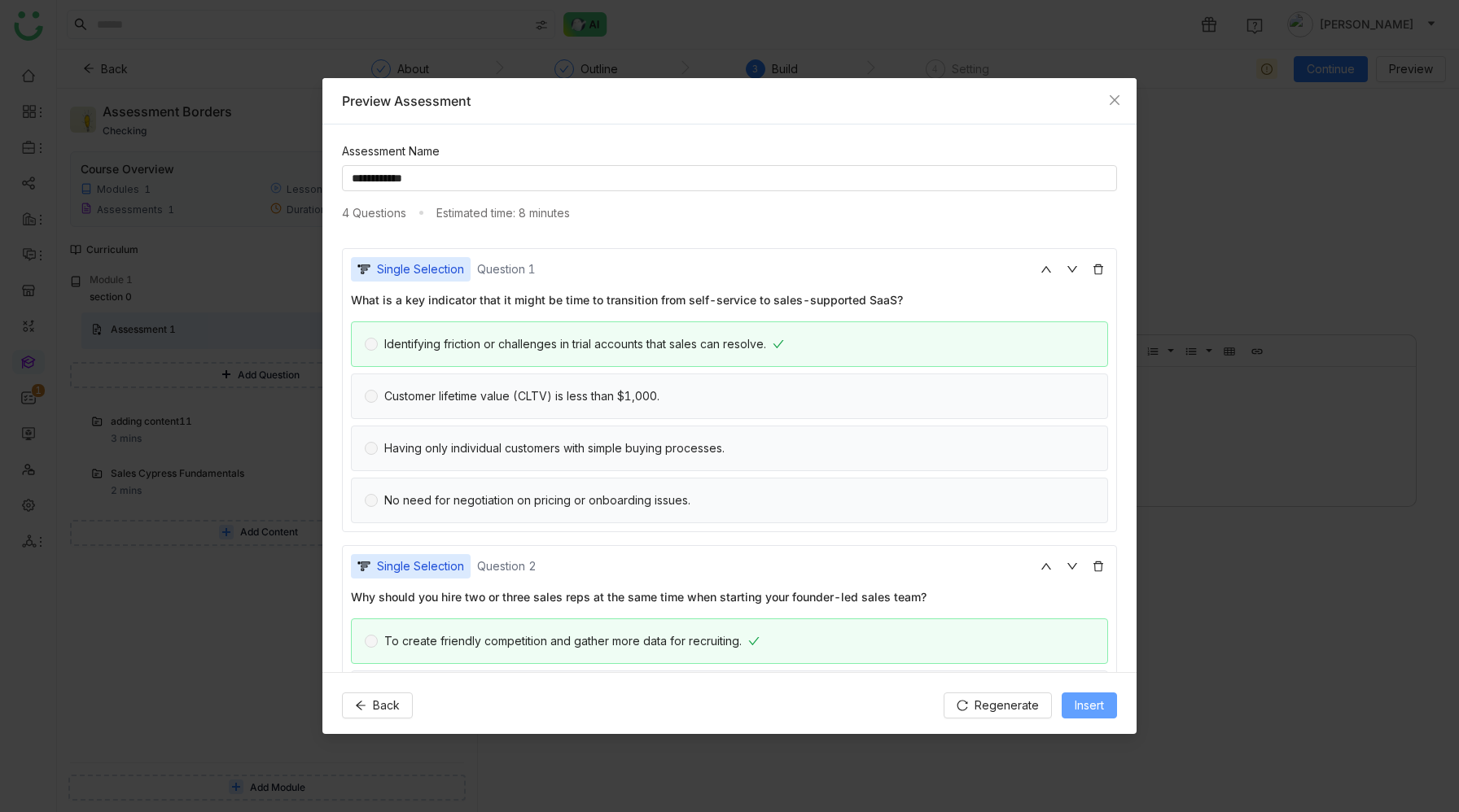
click at [1098, 696] on span "Insert" at bounding box center [1088, 705] width 29 height 18
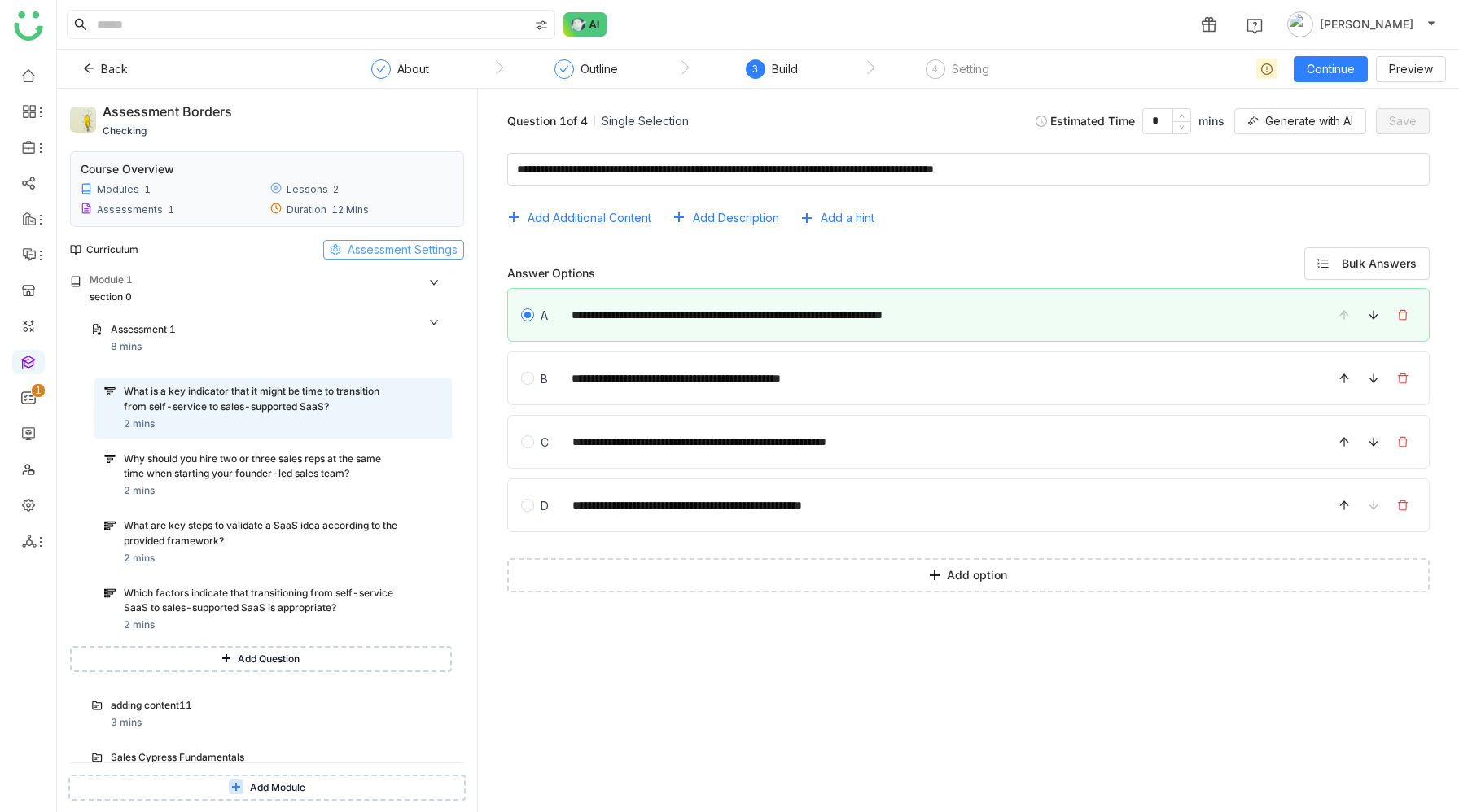
click at [374, 248] on span "Assessment Settings" at bounding box center [403, 249] width 110 height 18
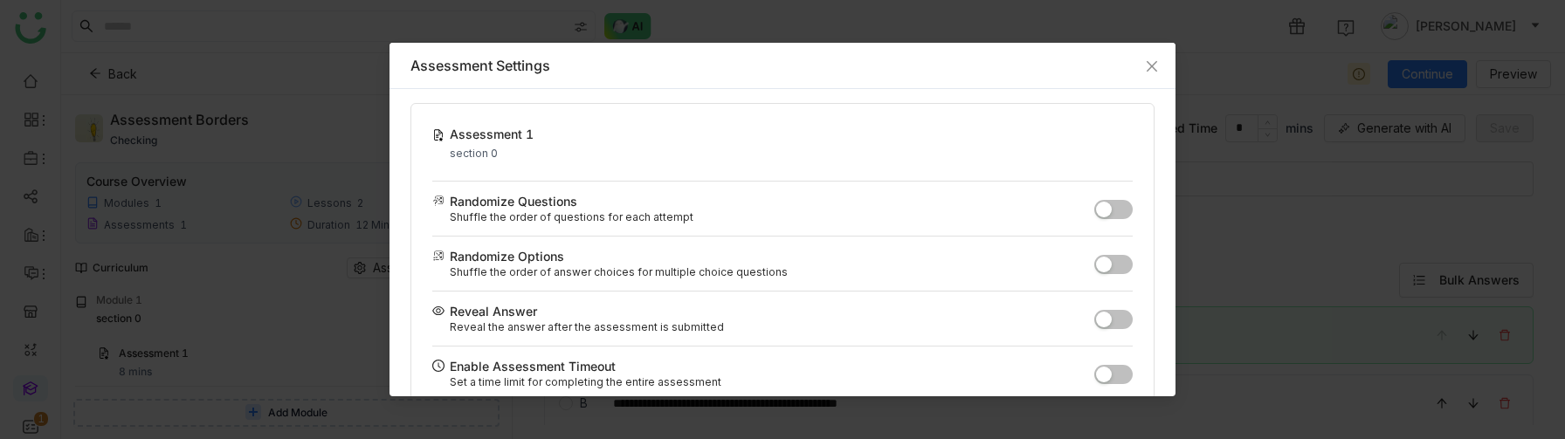
scroll to position [102, 0]
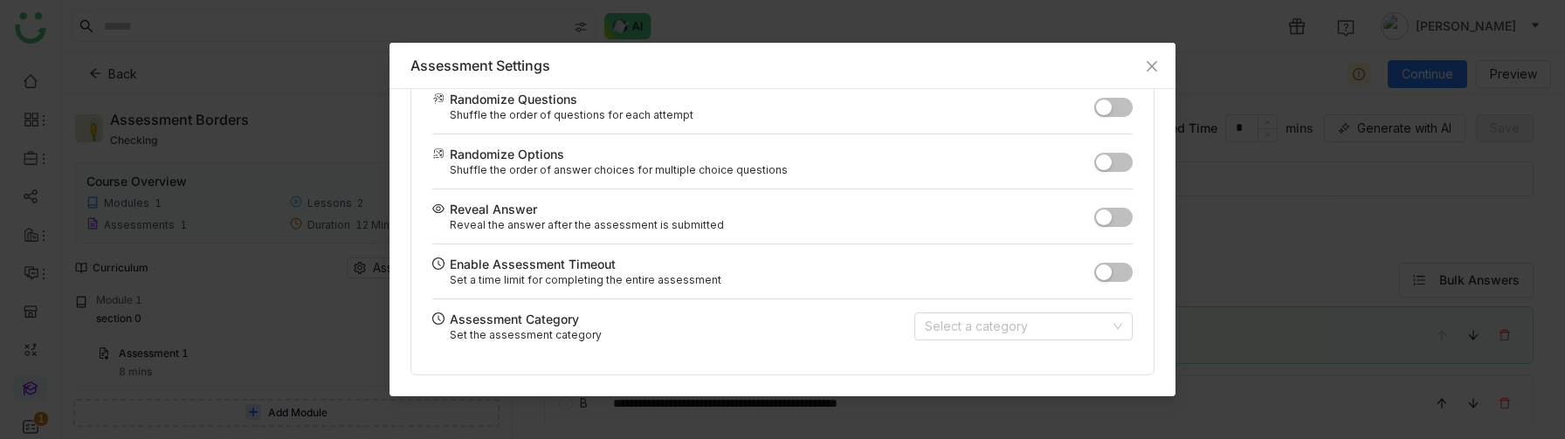
click at [1115, 275] on button "button" at bounding box center [1113, 272] width 38 height 19
click at [1120, 272] on span "button" at bounding box center [1123, 273] width 16 height 16
click at [1111, 268] on span "button" at bounding box center [1104, 273] width 16 height 16
click at [1111, 268] on button "button" at bounding box center [1113, 272] width 38 height 19
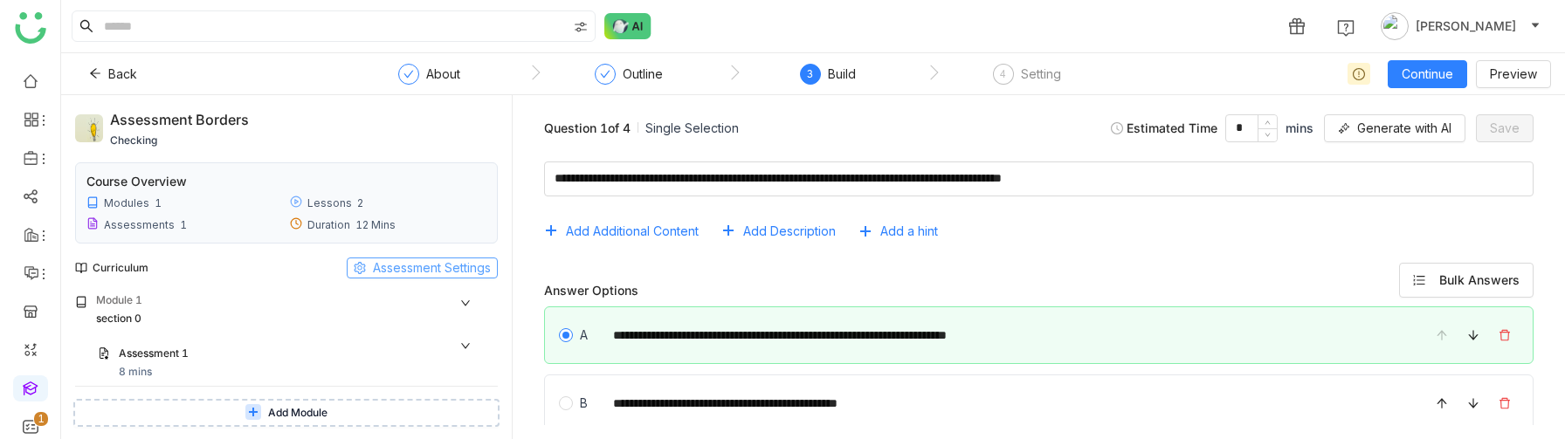
click at [440, 267] on span "Assessment Settings" at bounding box center [432, 267] width 118 height 19
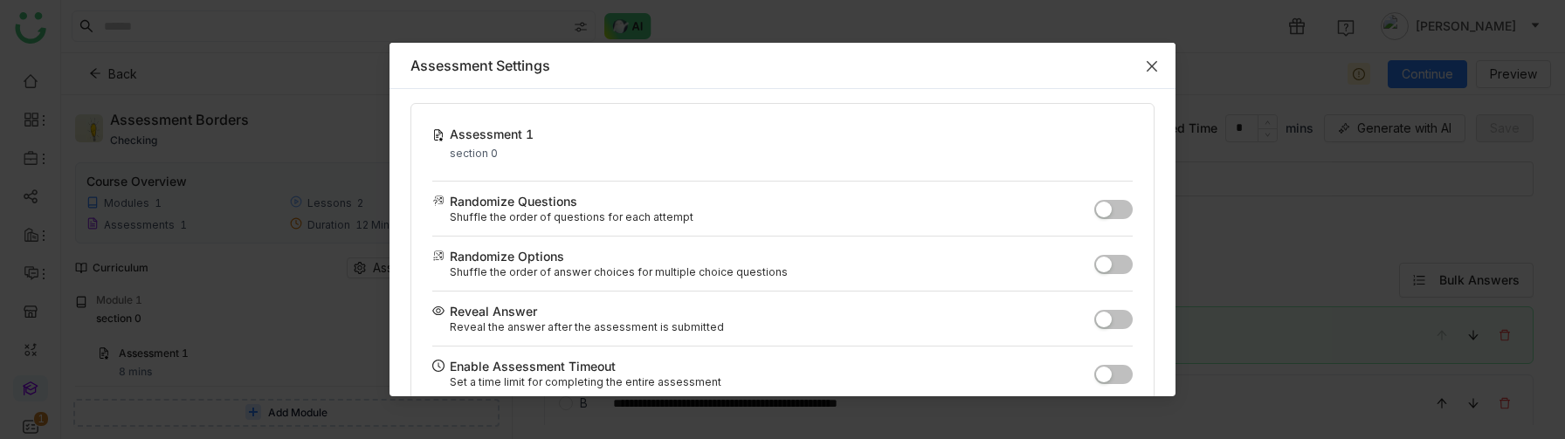
scroll to position [102, 0]
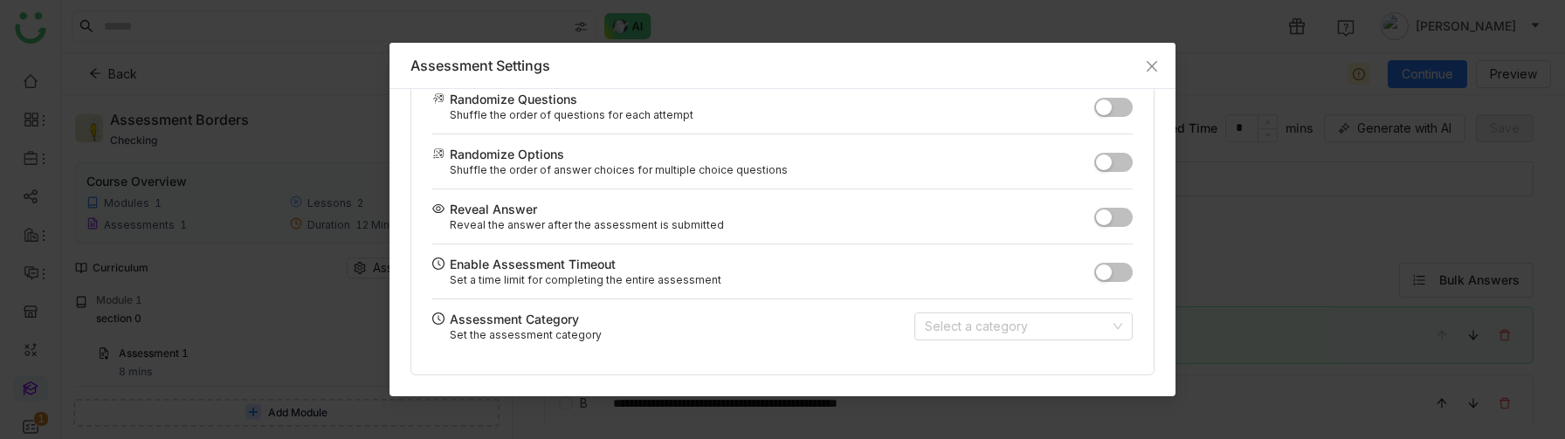
click at [1126, 266] on button "button" at bounding box center [1113, 272] width 38 height 19
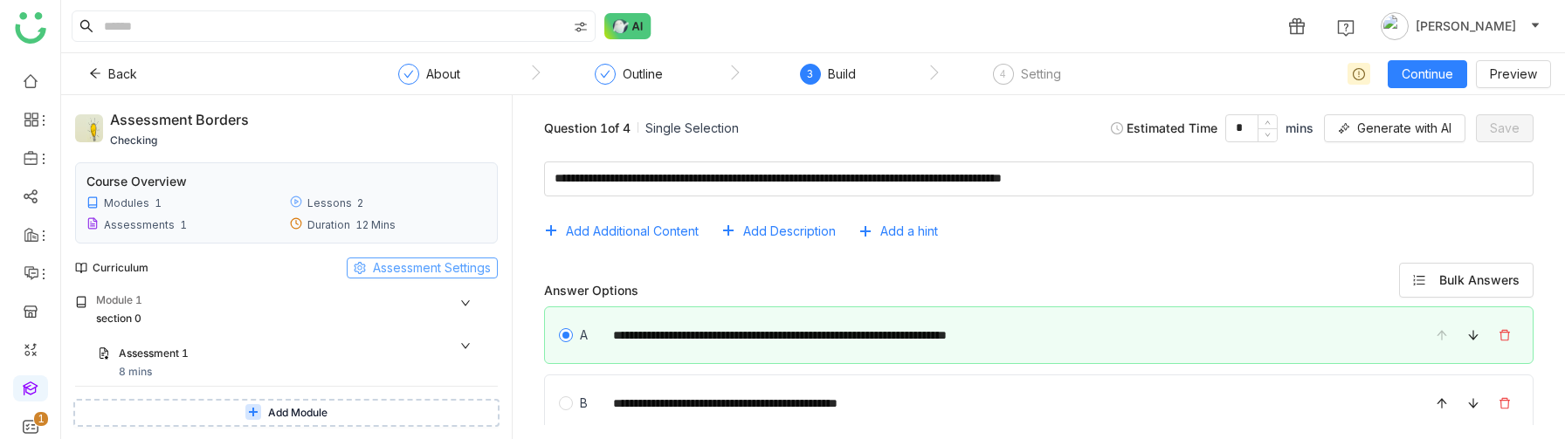
click at [430, 277] on span "Assessment Settings" at bounding box center [432, 267] width 118 height 19
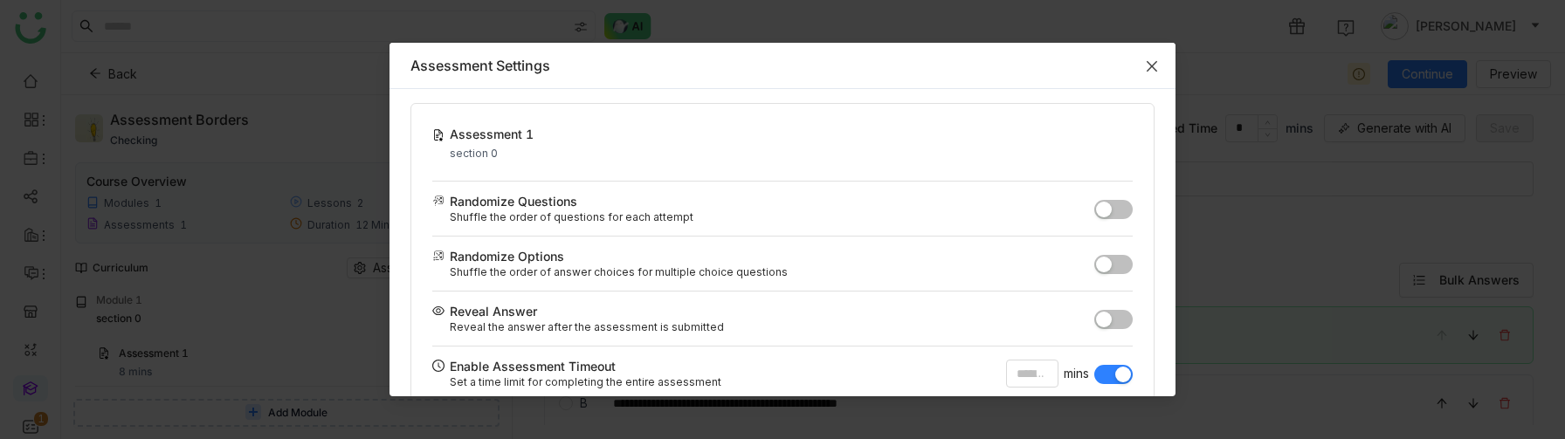
scroll to position [102, 0]
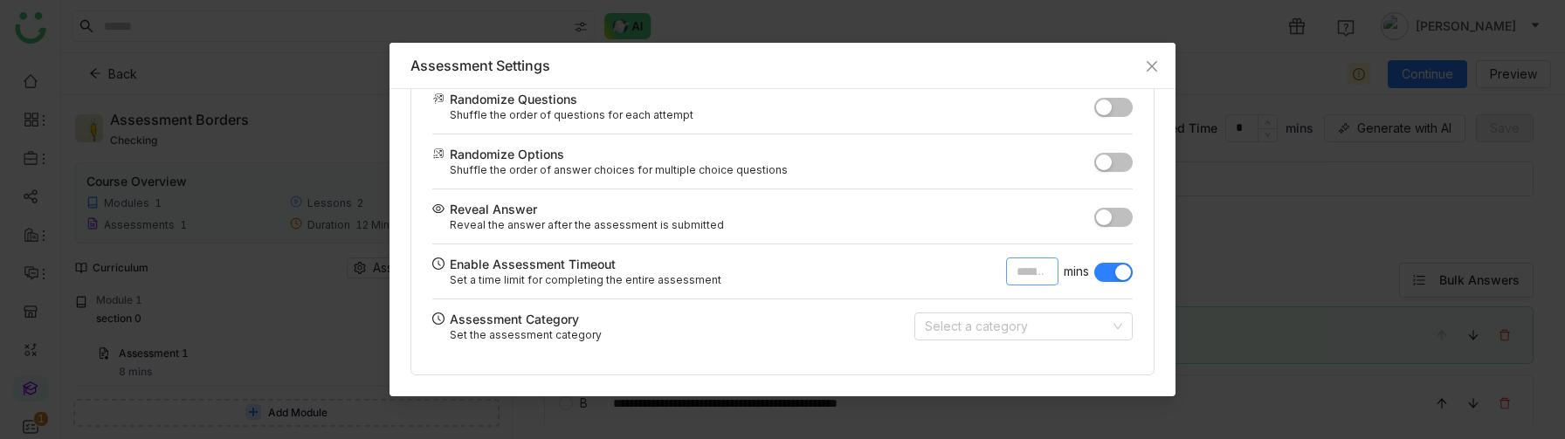
click at [1033, 267] on input "*" at bounding box center [1032, 272] width 52 height 28
type input "*"
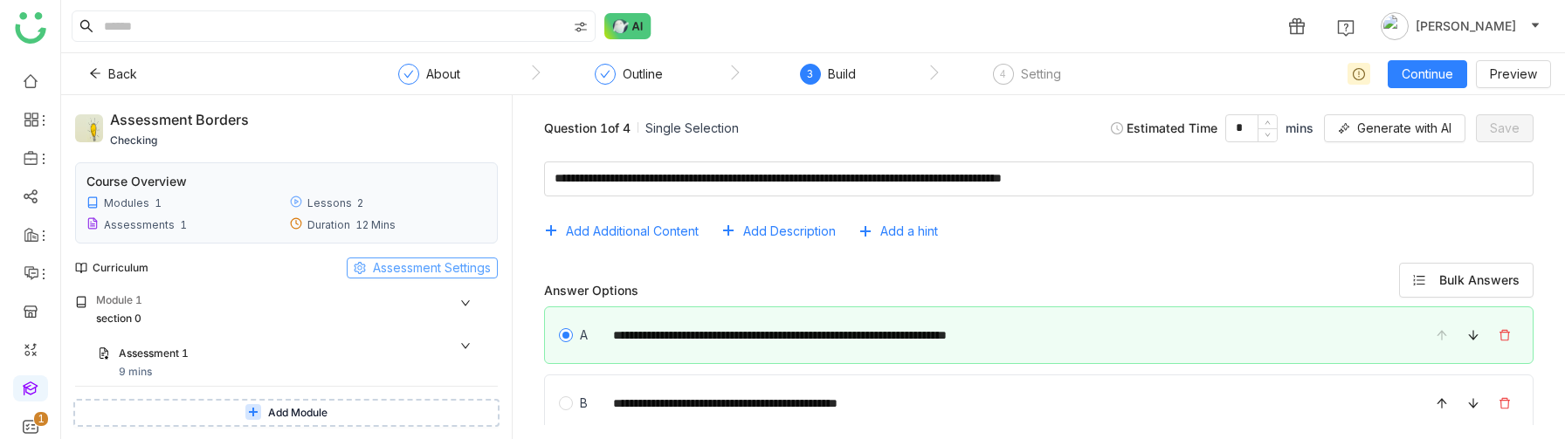
click at [453, 276] on span "Assessment Settings" at bounding box center [432, 267] width 118 height 19
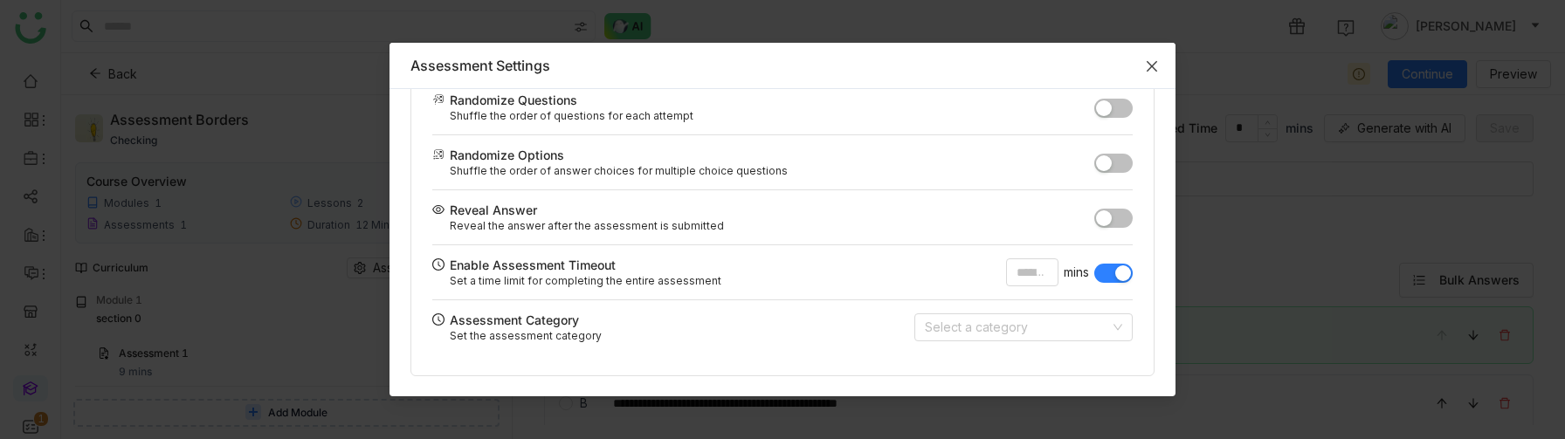
scroll to position [102, 0]
click at [1108, 270] on button "button" at bounding box center [1113, 272] width 38 height 19
click at [1119, 268] on button "button" at bounding box center [1113, 272] width 38 height 19
click at [1118, 268] on span "button" at bounding box center [1123, 273] width 16 height 16
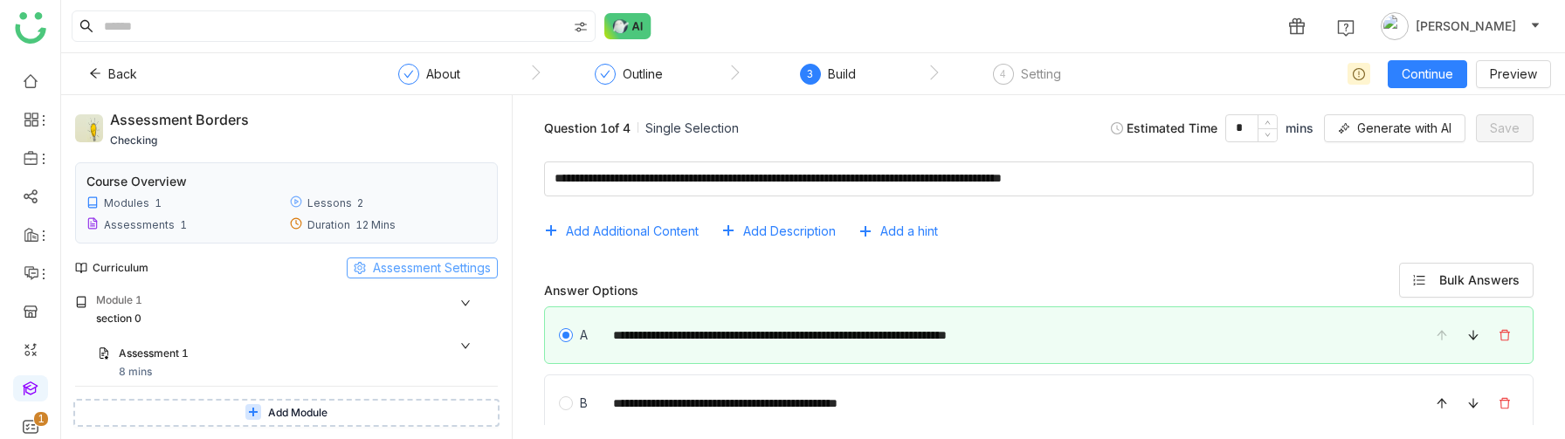
click at [389, 271] on span "Assessment Settings" at bounding box center [432, 267] width 118 height 19
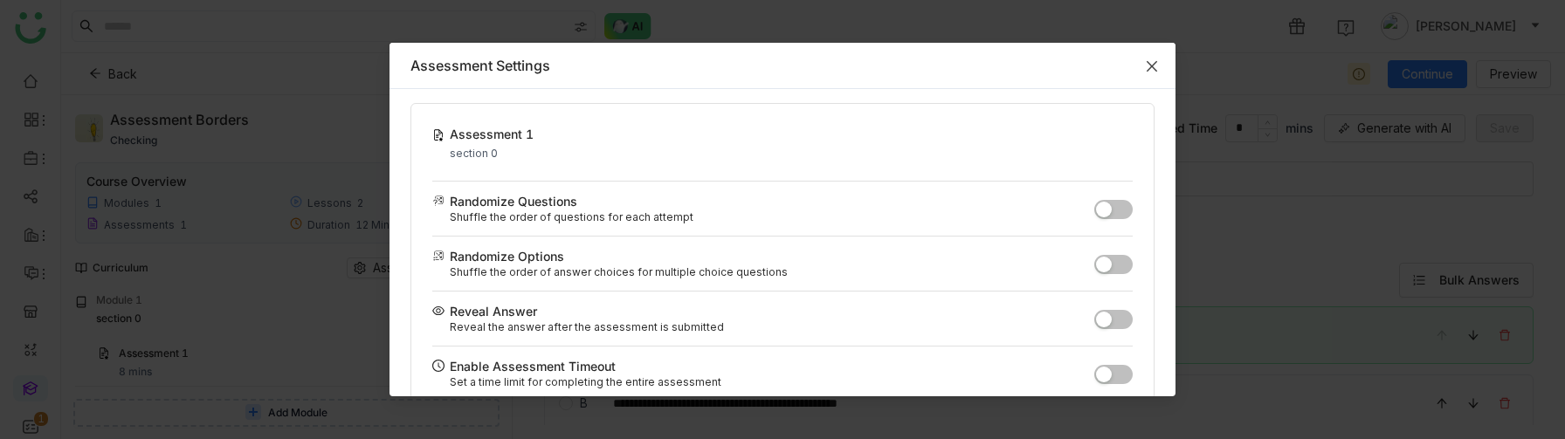
scroll to position [102, 0]
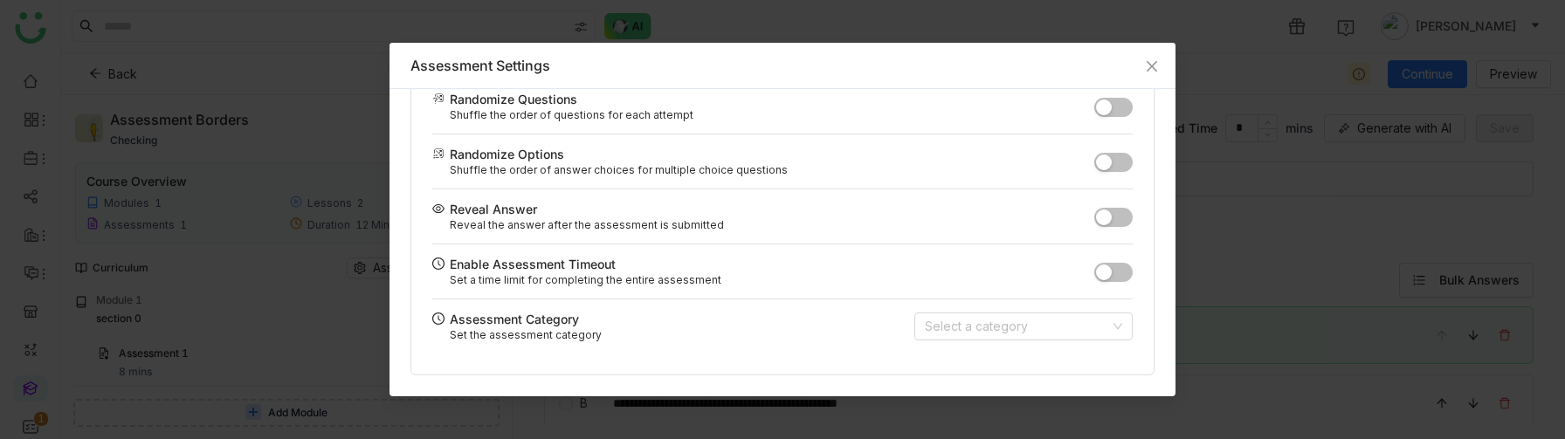
click at [1117, 266] on button "button" at bounding box center [1113, 272] width 38 height 19
click at [1029, 271] on input "*" at bounding box center [1032, 272] width 52 height 28
click at [1115, 265] on span "button" at bounding box center [1123, 273] width 16 height 16
click at [1111, 265] on button "button" at bounding box center [1113, 272] width 38 height 19
click at [1016, 275] on input "*" at bounding box center [1032, 272] width 52 height 28
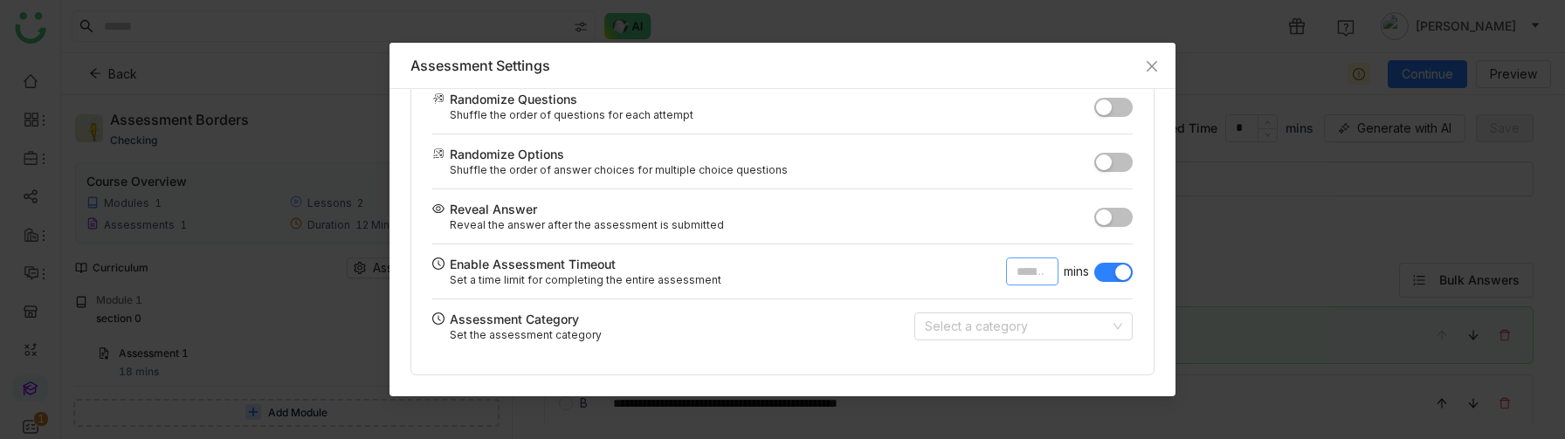
type input "**"
click at [1105, 270] on button "button" at bounding box center [1113, 272] width 38 height 19
click at [1142, 62] on span "Close" at bounding box center [1151, 66] width 47 height 47
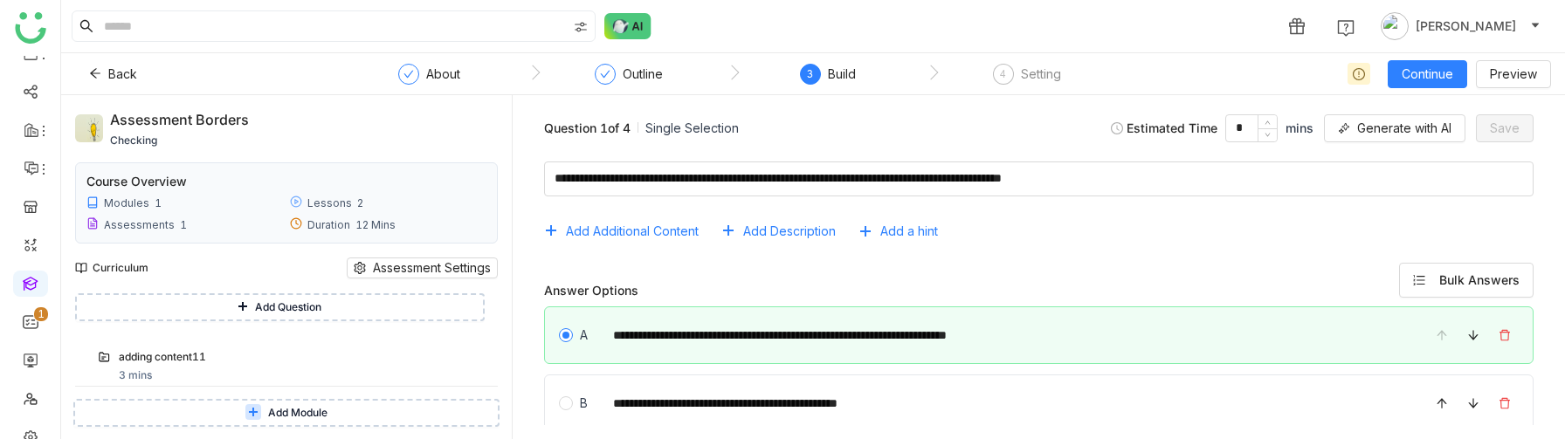
scroll to position [416, 0]
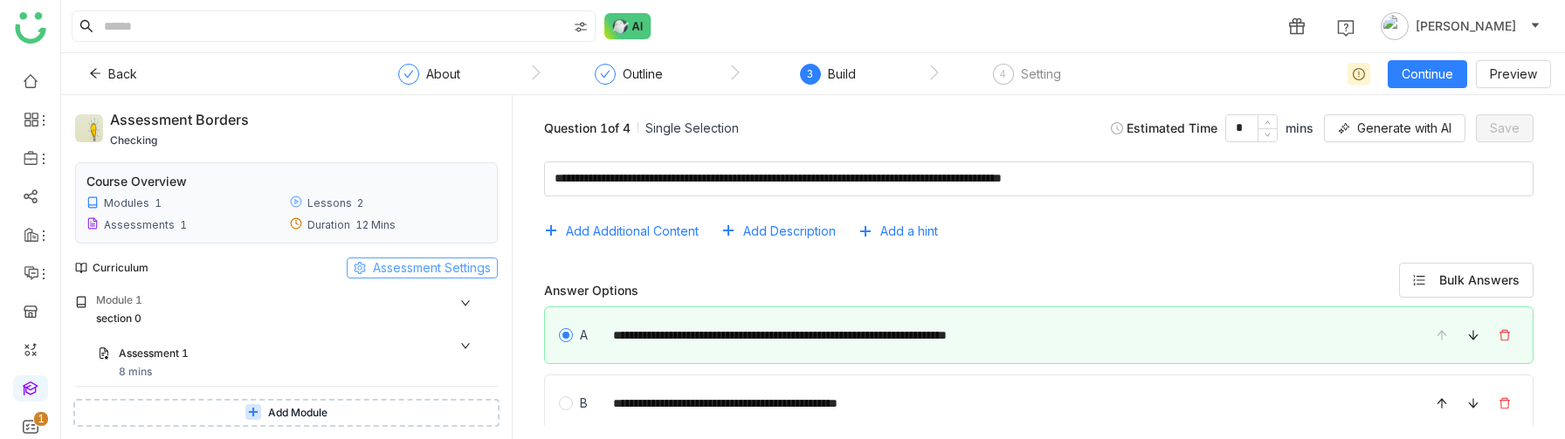
click at [393, 265] on span "Assessment Settings" at bounding box center [432, 267] width 118 height 19
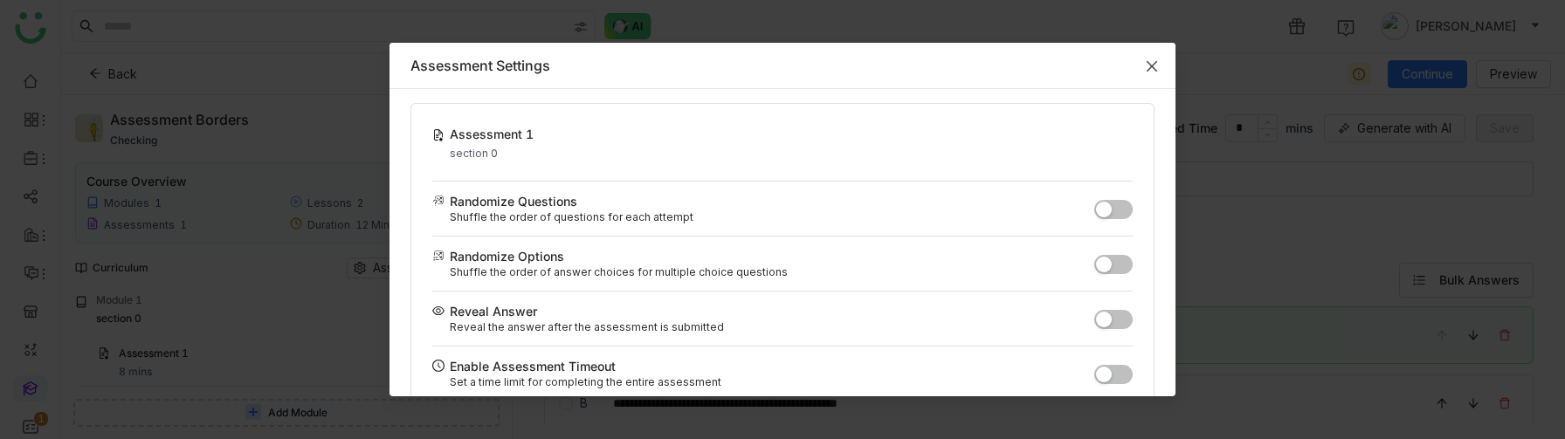
scroll to position [102, 0]
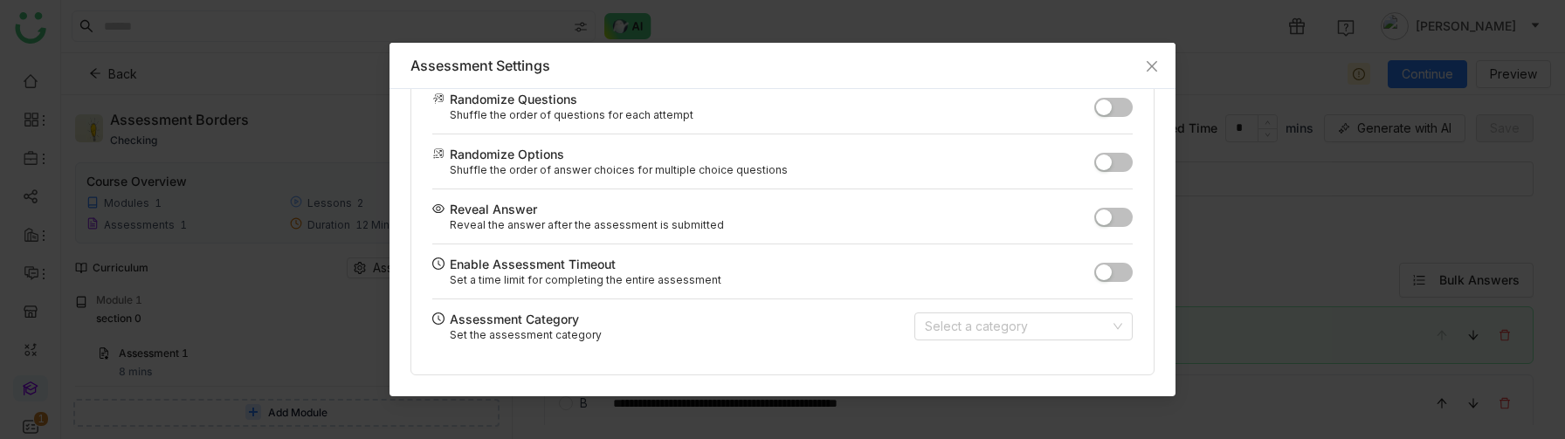
click at [1103, 265] on span "button" at bounding box center [1104, 273] width 16 height 16
